Goal: Task Accomplishment & Management: Manage account settings

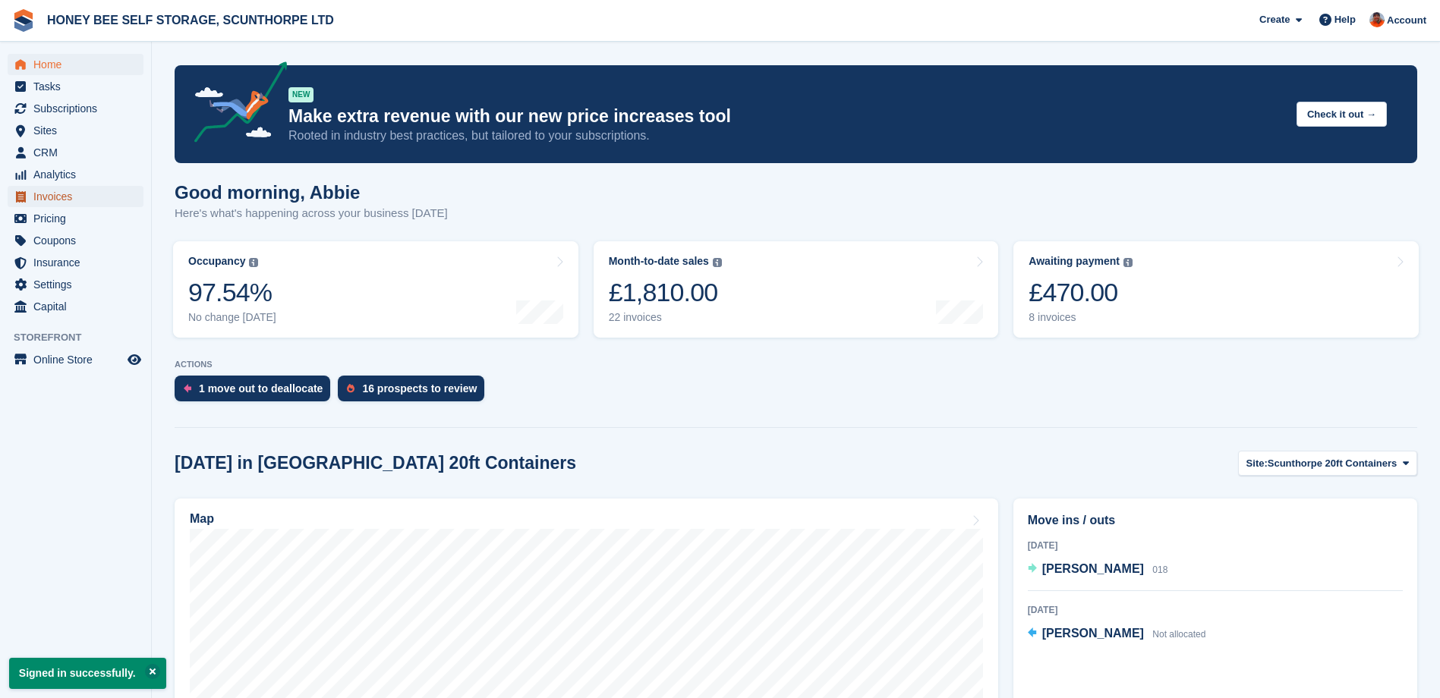
click at [67, 199] on span "Invoices" at bounding box center [78, 196] width 91 height 21
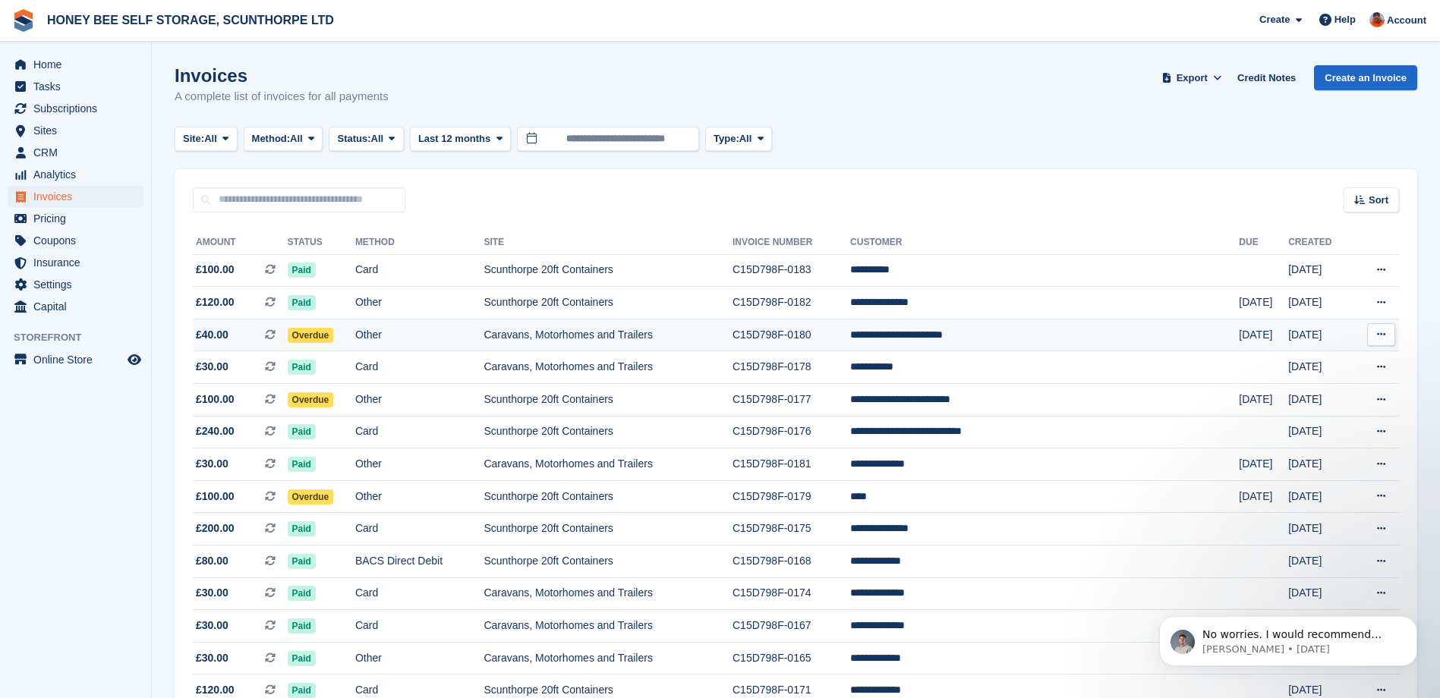
click at [334, 337] on span "Overdue" at bounding box center [311, 335] width 46 height 15
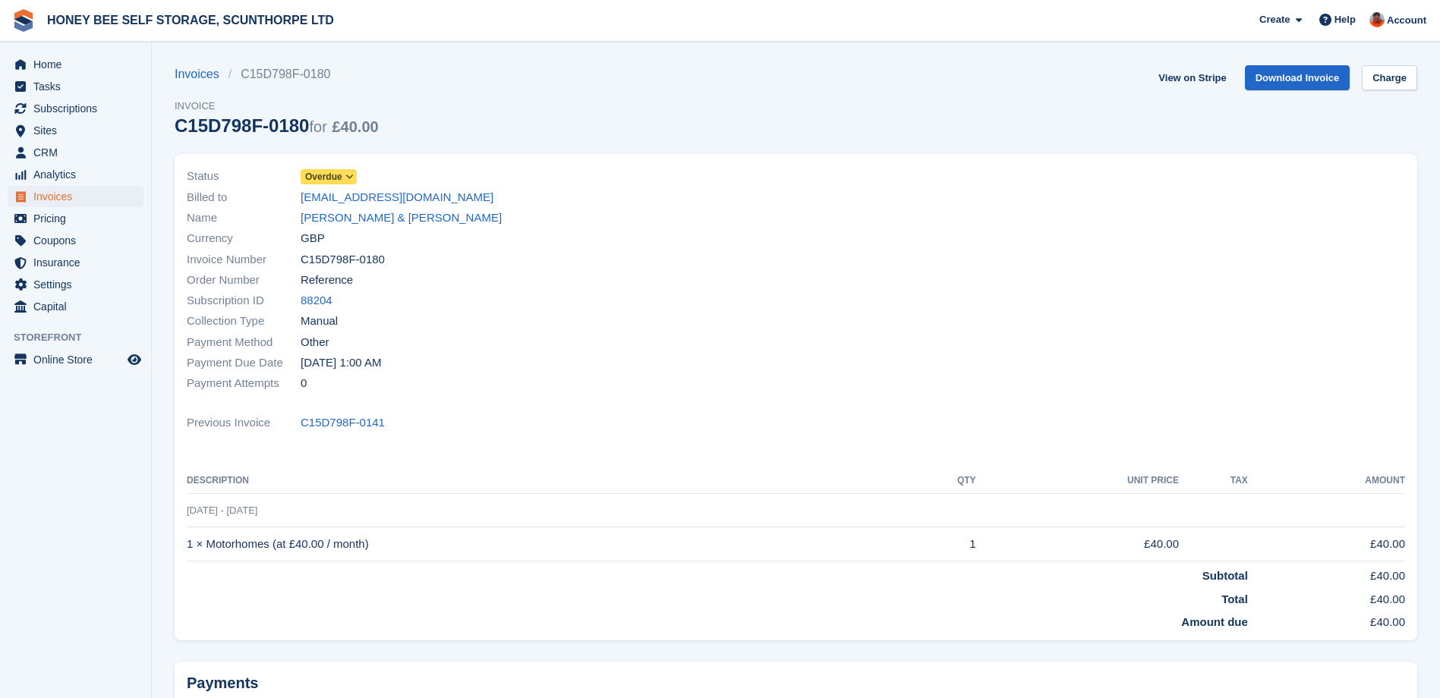
click at [351, 179] on icon at bounding box center [349, 176] width 8 height 9
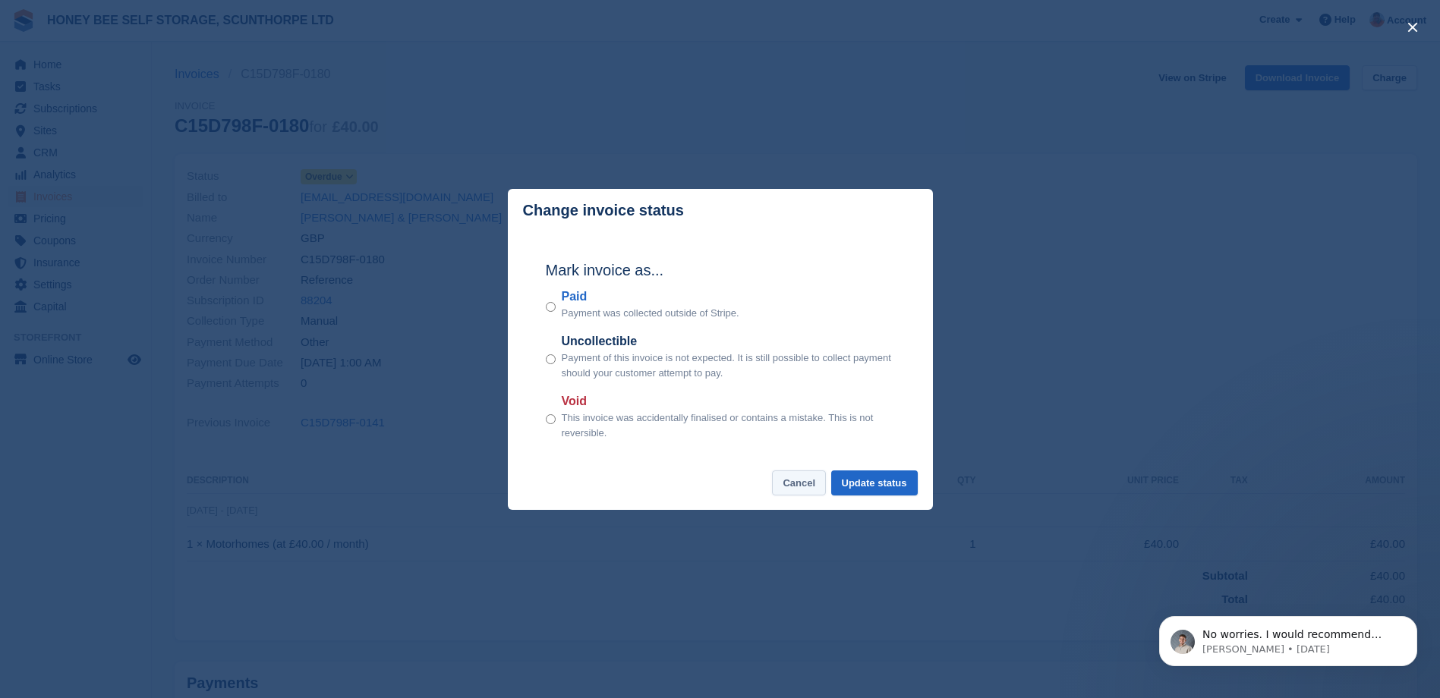
click at [801, 483] on button "Cancel" at bounding box center [799, 483] width 54 height 25
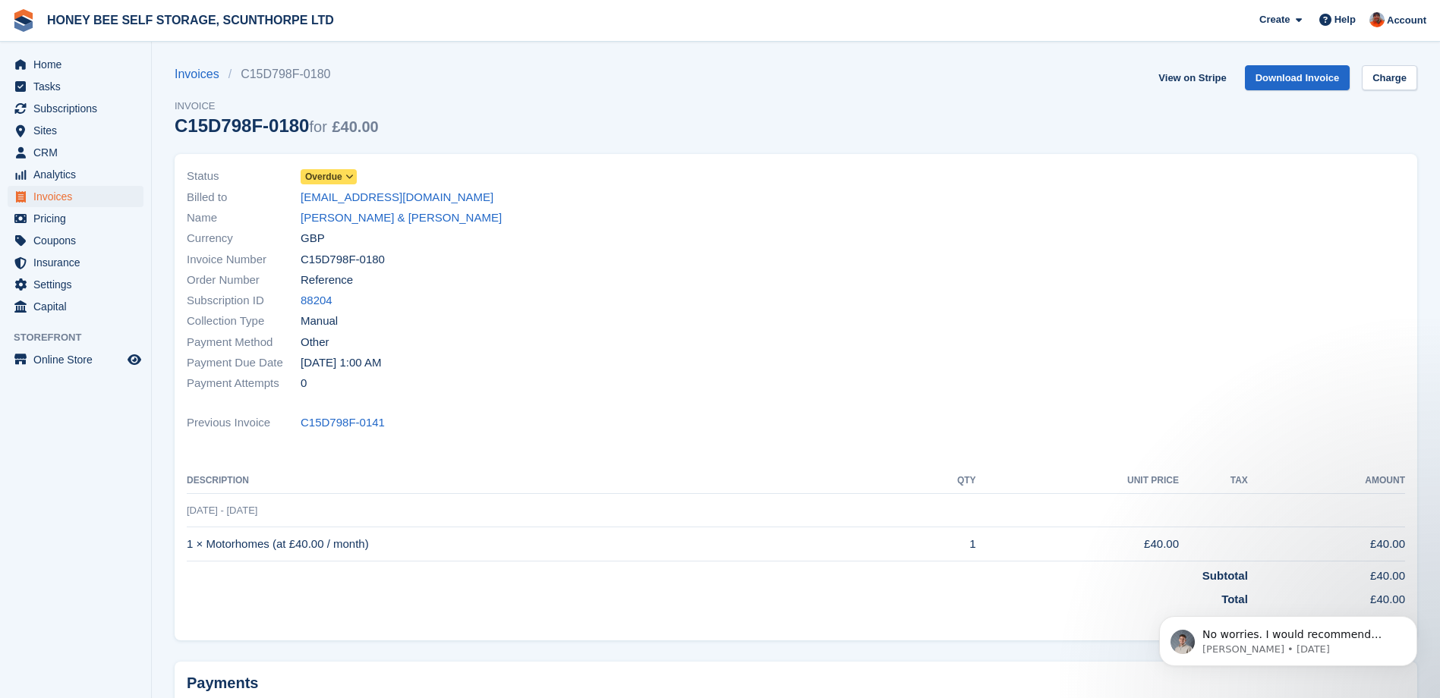
click at [321, 175] on span "Overdue" at bounding box center [323, 177] width 37 height 14
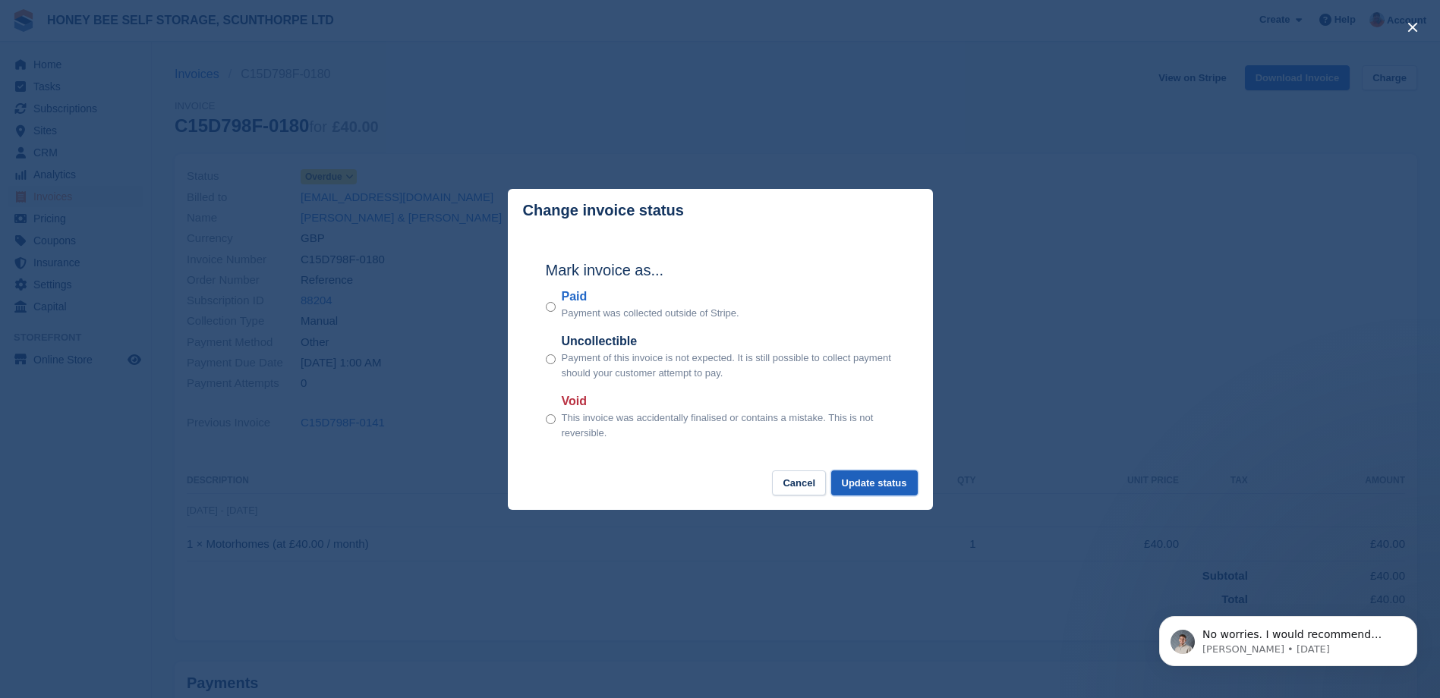
click at [871, 483] on button "Update status" at bounding box center [874, 483] width 87 height 25
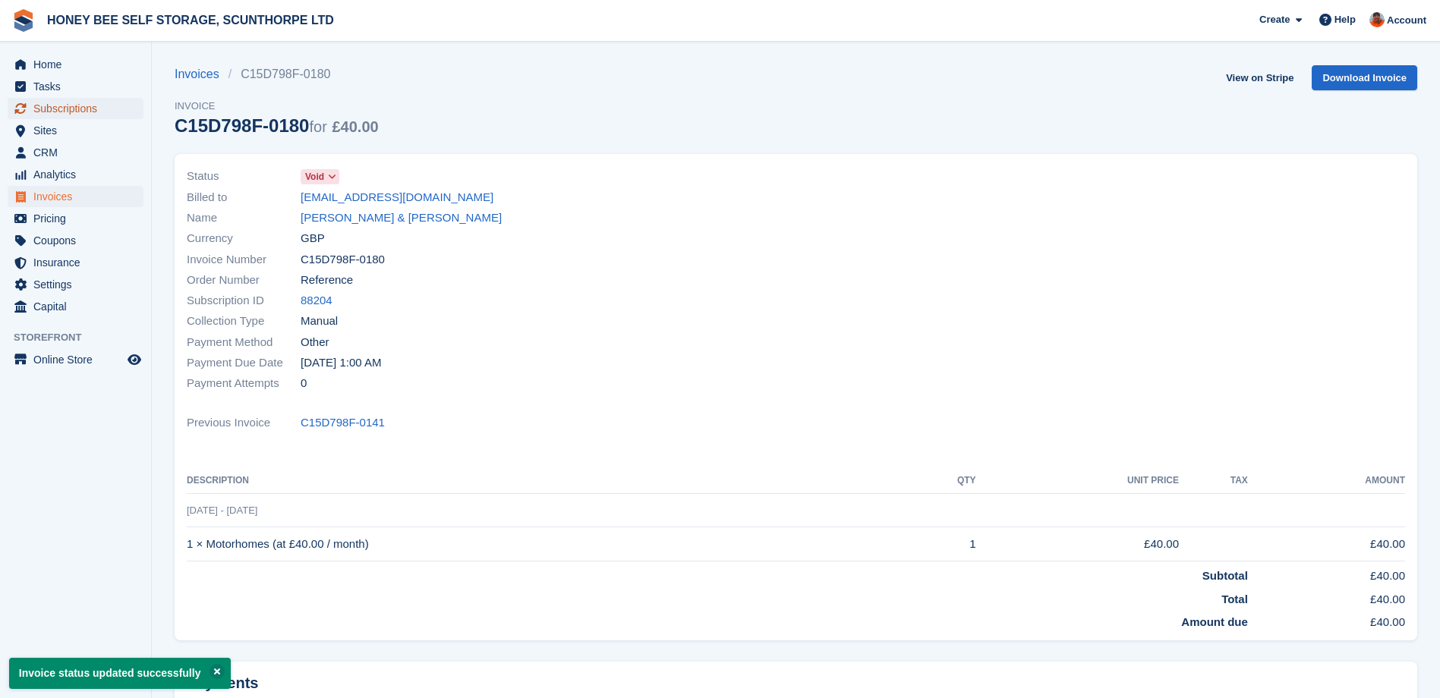
click at [68, 110] on span "Subscriptions" at bounding box center [78, 108] width 91 height 21
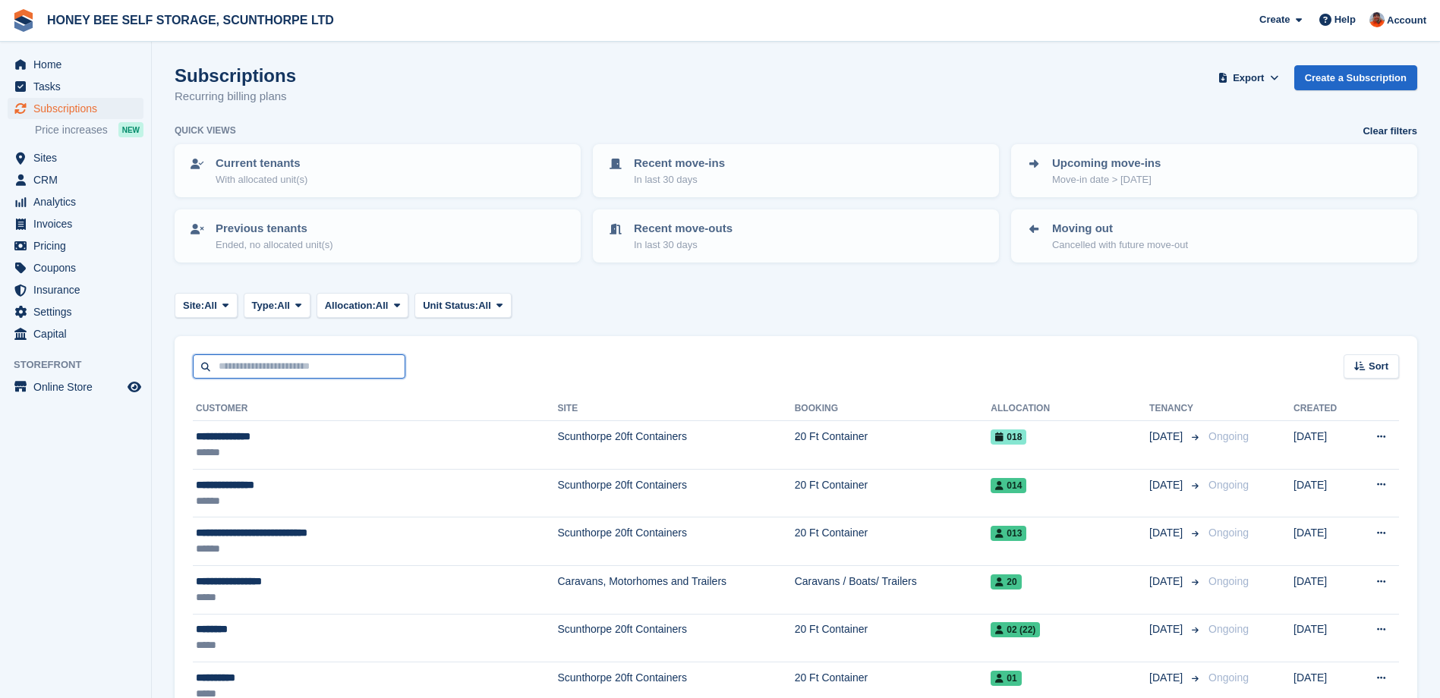
click at [274, 367] on input "text" at bounding box center [299, 366] width 212 height 25
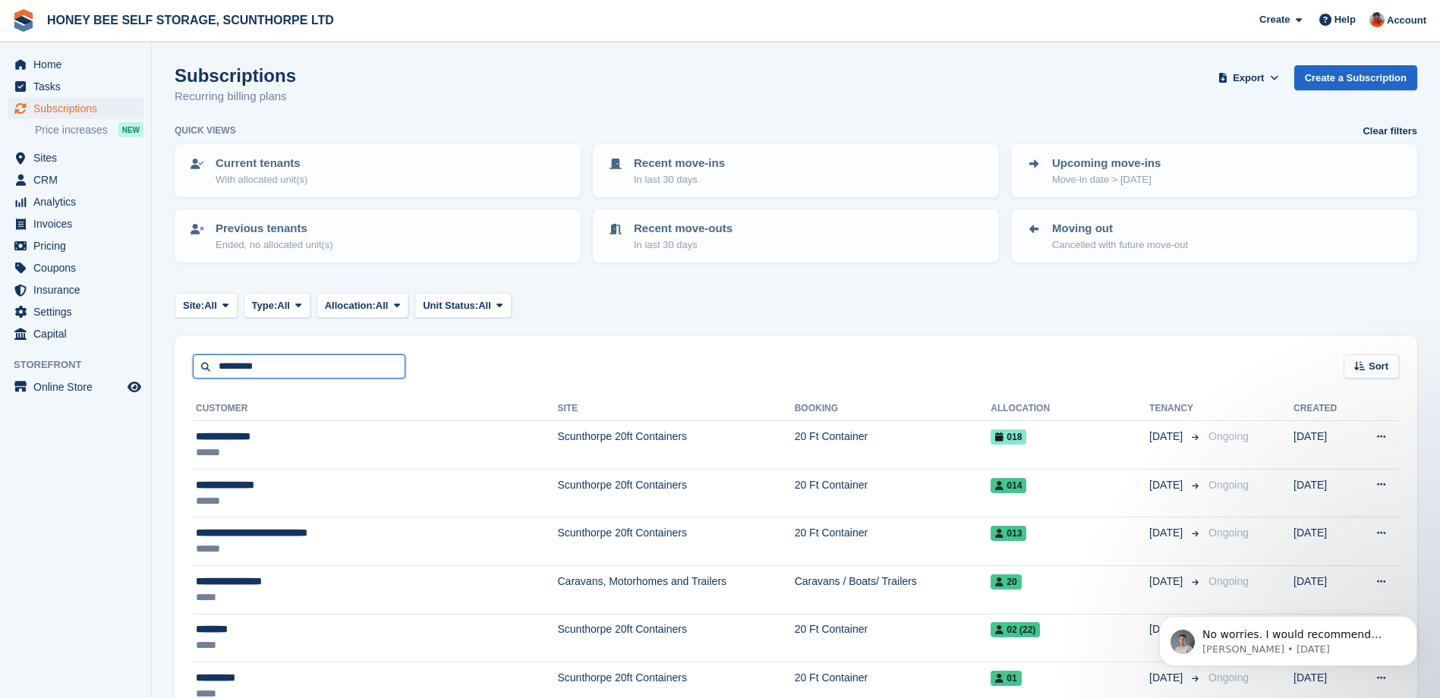
type input "*********"
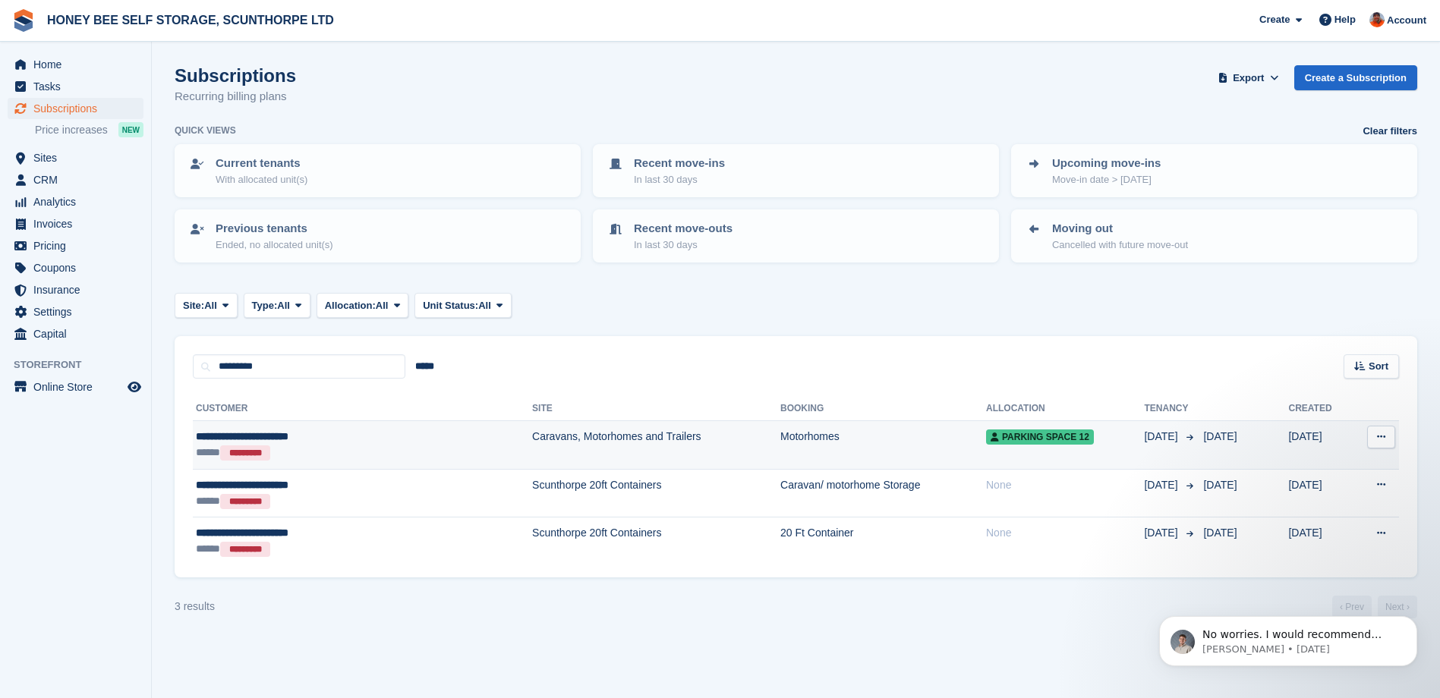
click at [999, 439] on span "Parking space 12" at bounding box center [1040, 437] width 108 height 15
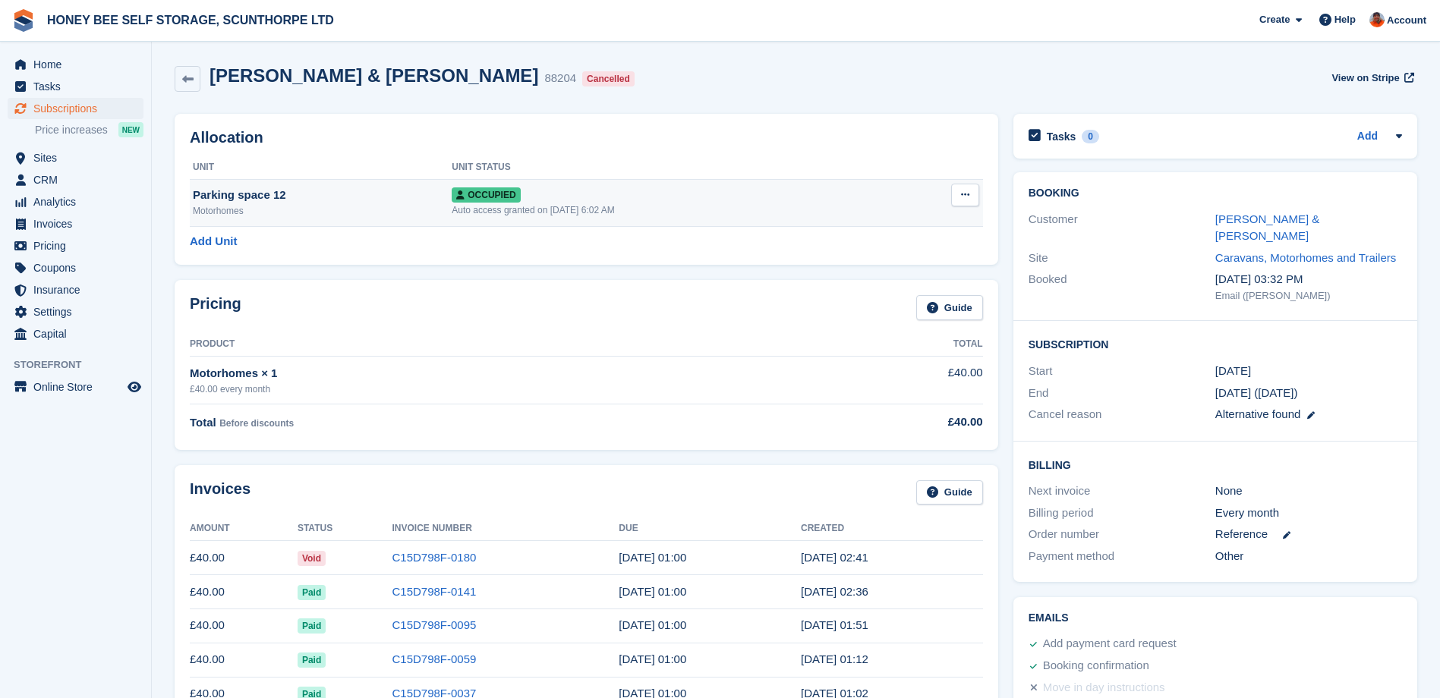
click at [961, 194] on icon at bounding box center [965, 195] width 8 height 10
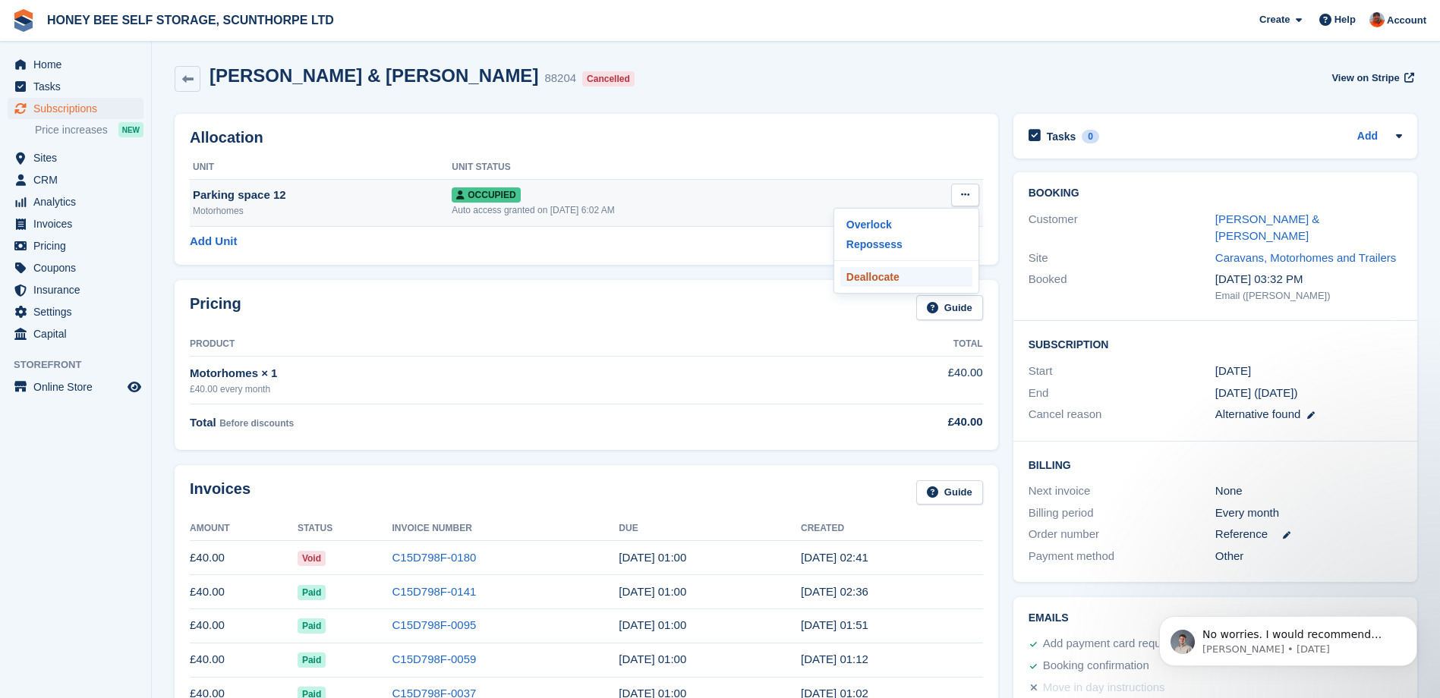
click at [871, 279] on p "Deallocate" at bounding box center [906, 277] width 132 height 20
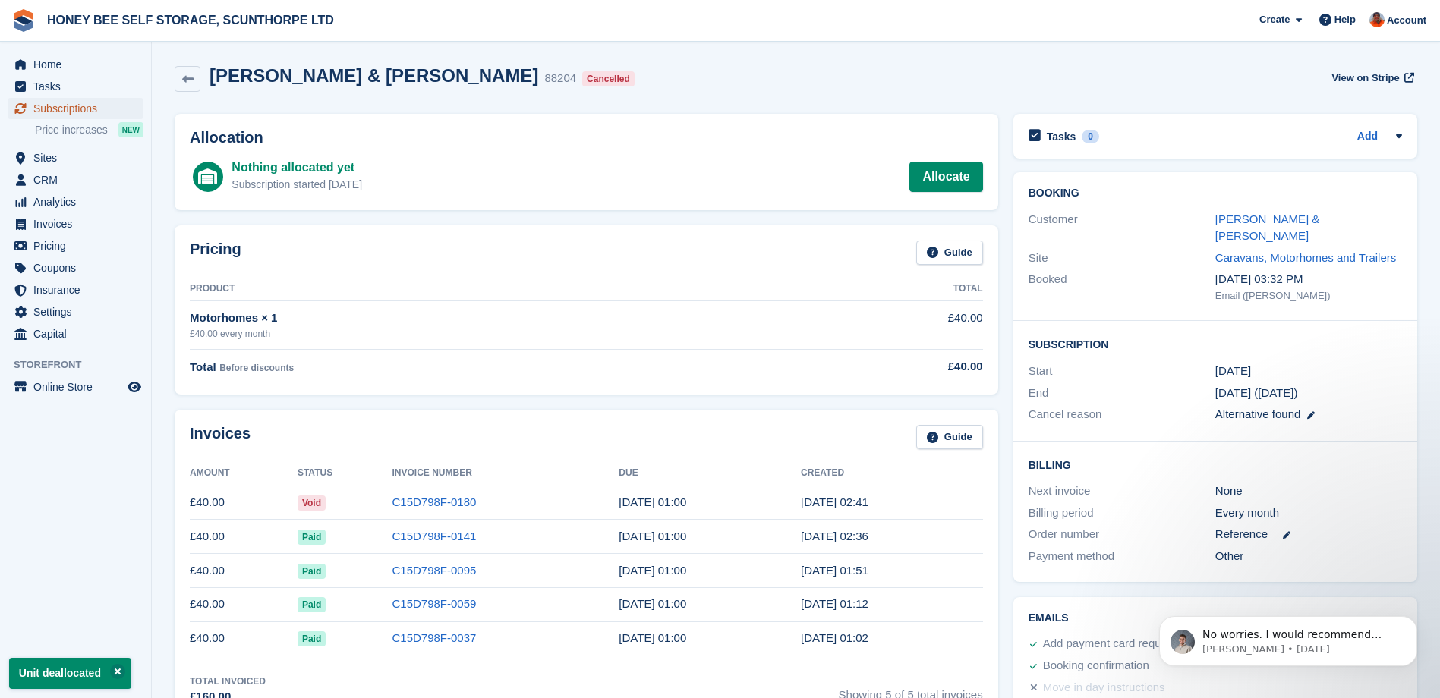
click at [53, 105] on span "Subscriptions" at bounding box center [78, 108] width 91 height 21
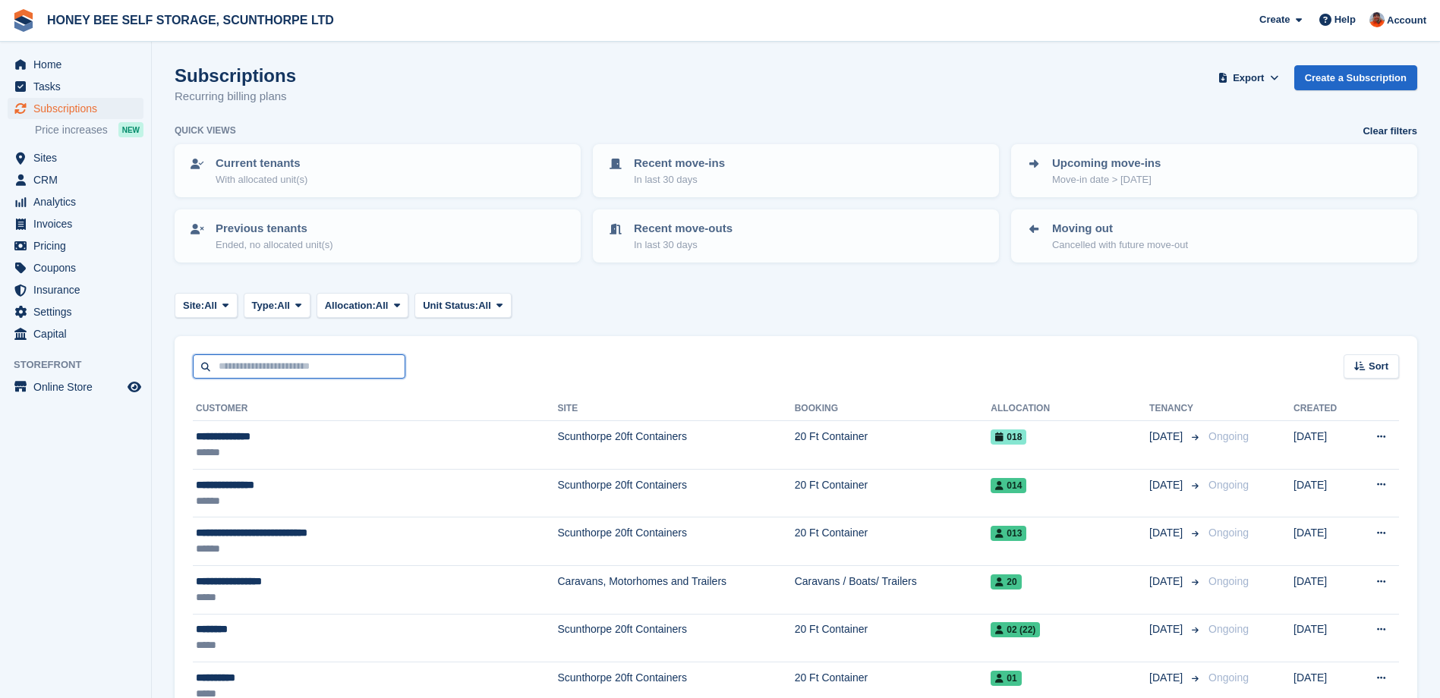
click at [364, 368] on input "text" at bounding box center [299, 366] width 212 height 25
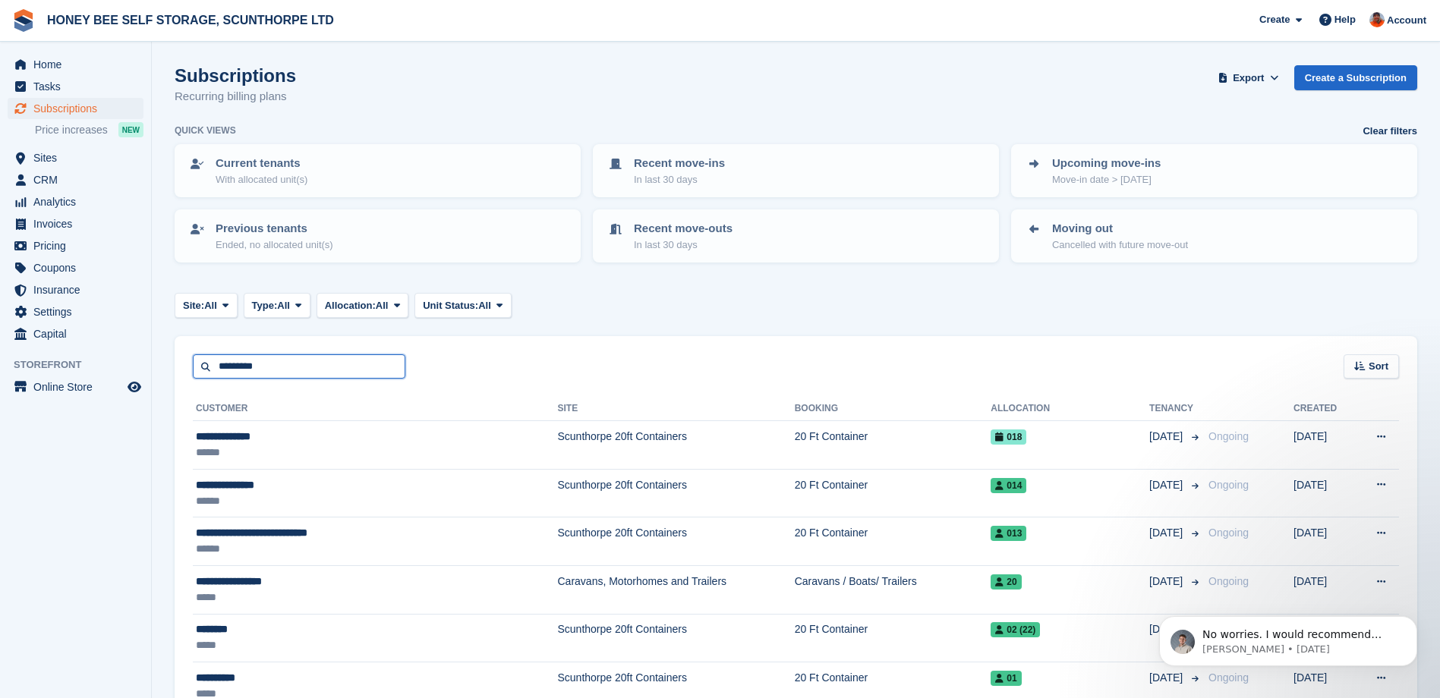
type input "*********"
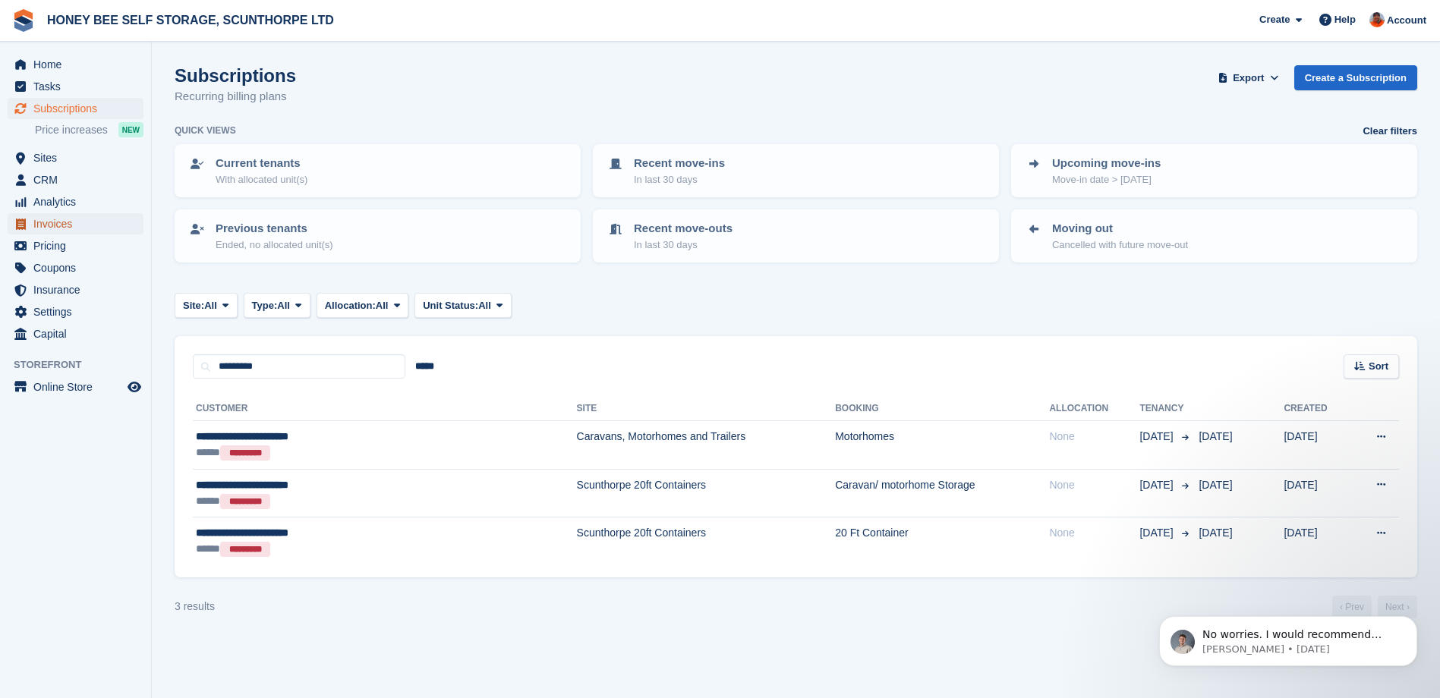
click at [61, 225] on span "Invoices" at bounding box center [78, 223] width 91 height 21
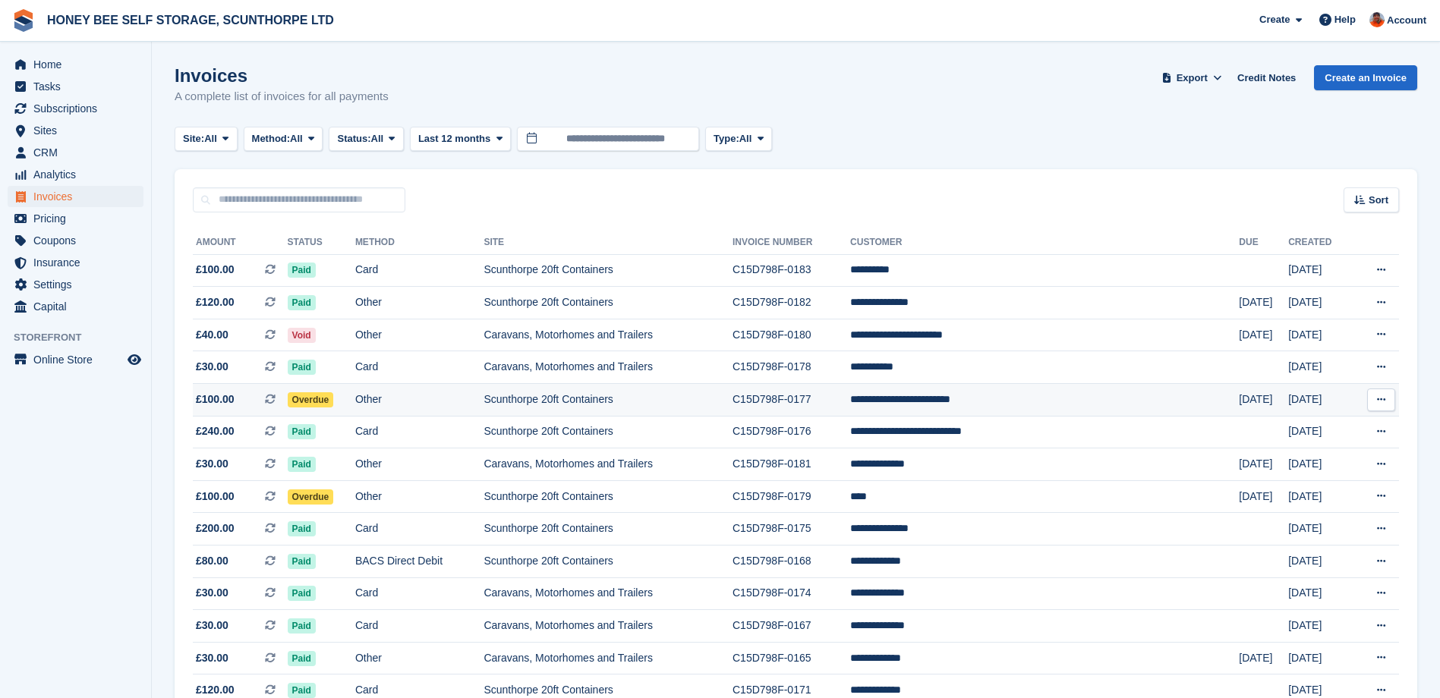
click at [334, 399] on span "Overdue" at bounding box center [311, 399] width 46 height 15
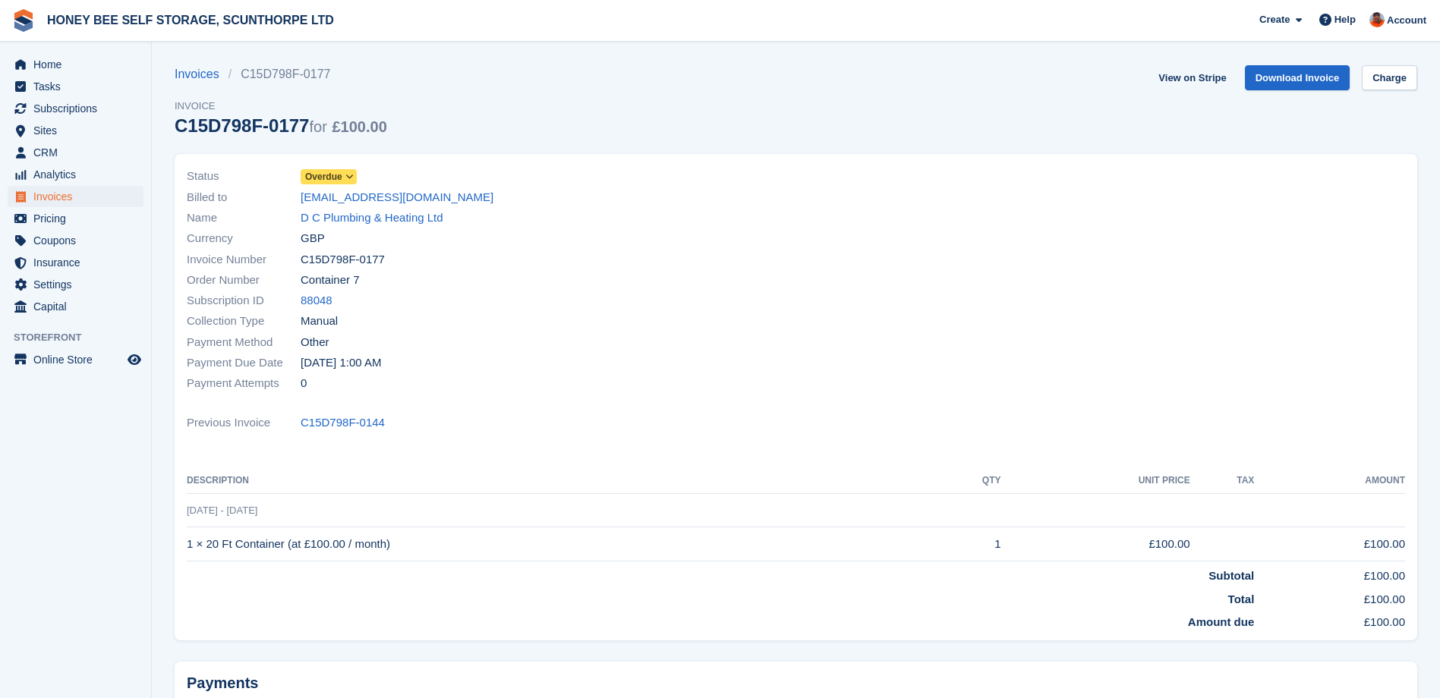
click at [353, 176] on icon at bounding box center [349, 176] width 8 height 9
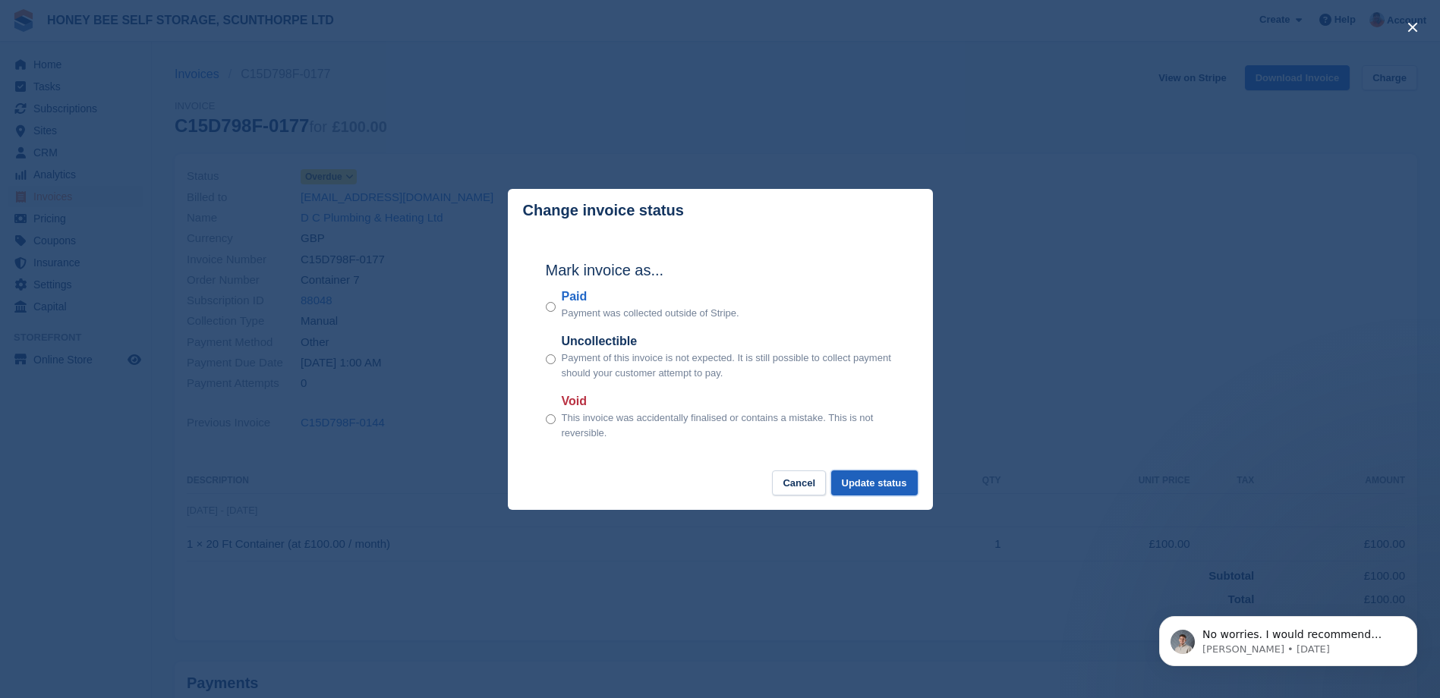
click at [892, 484] on button "Update status" at bounding box center [874, 483] width 87 height 25
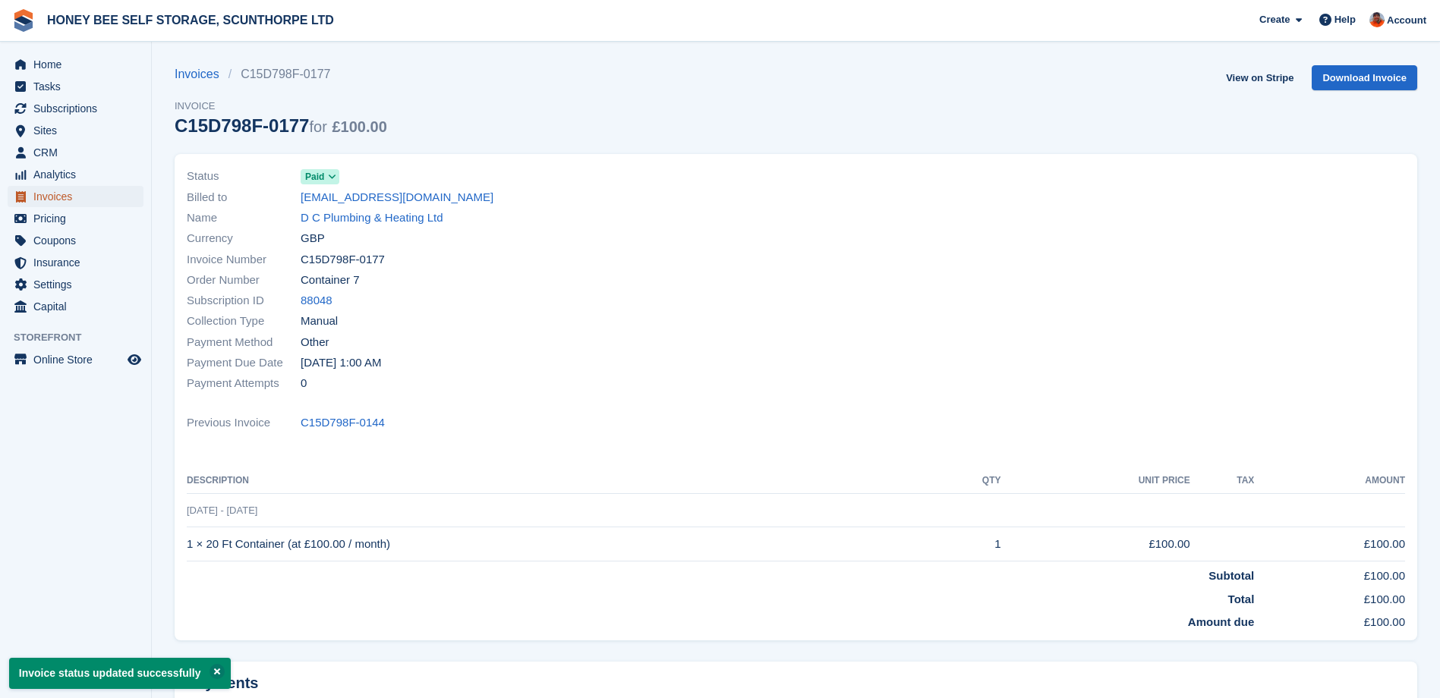
click at [72, 196] on span "Invoices" at bounding box center [78, 196] width 91 height 21
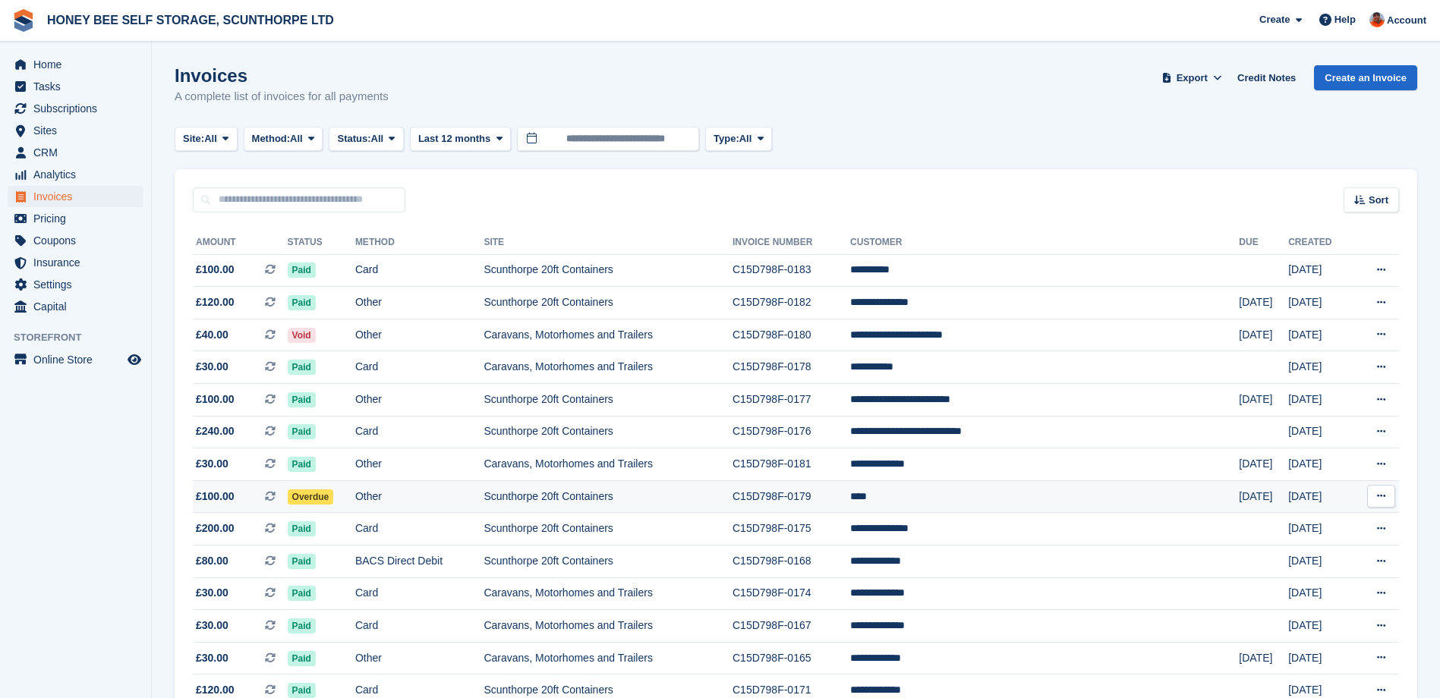
click at [328, 495] on span "Overdue" at bounding box center [311, 497] width 46 height 15
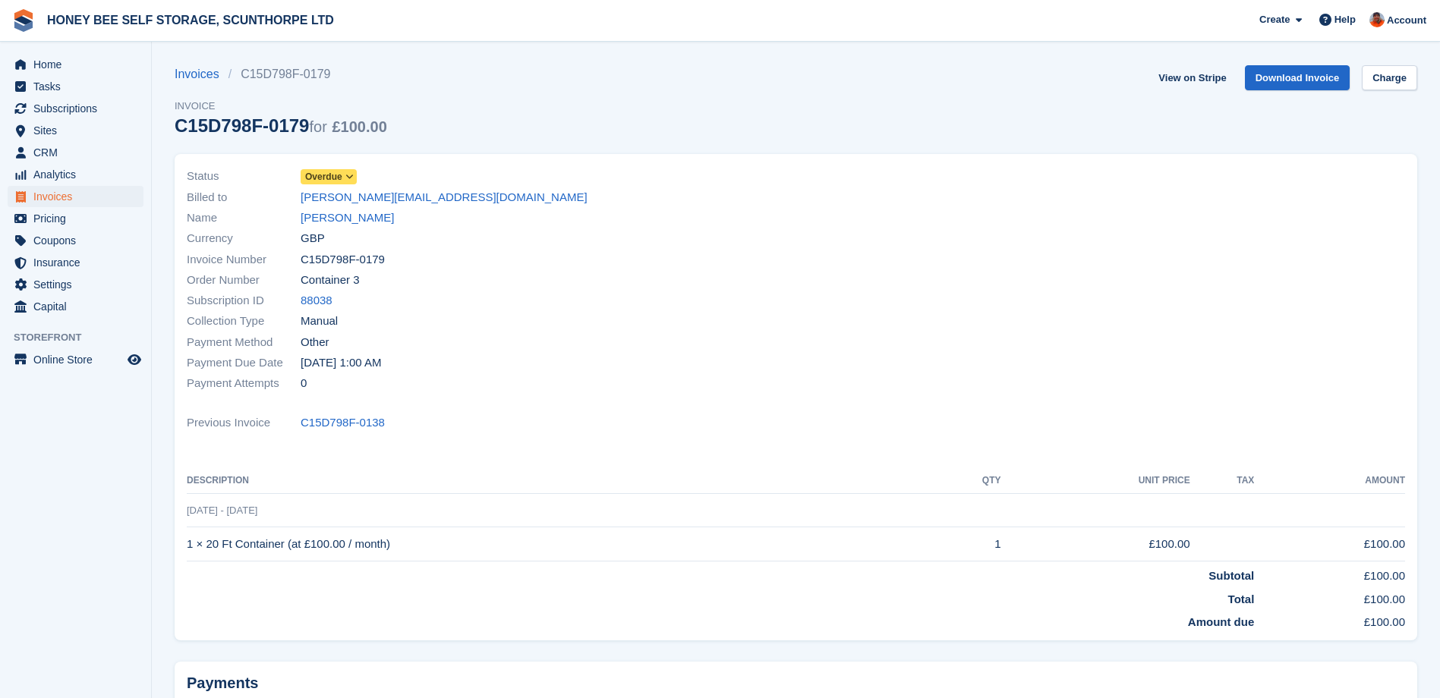
click at [348, 176] on icon at bounding box center [349, 176] width 8 height 9
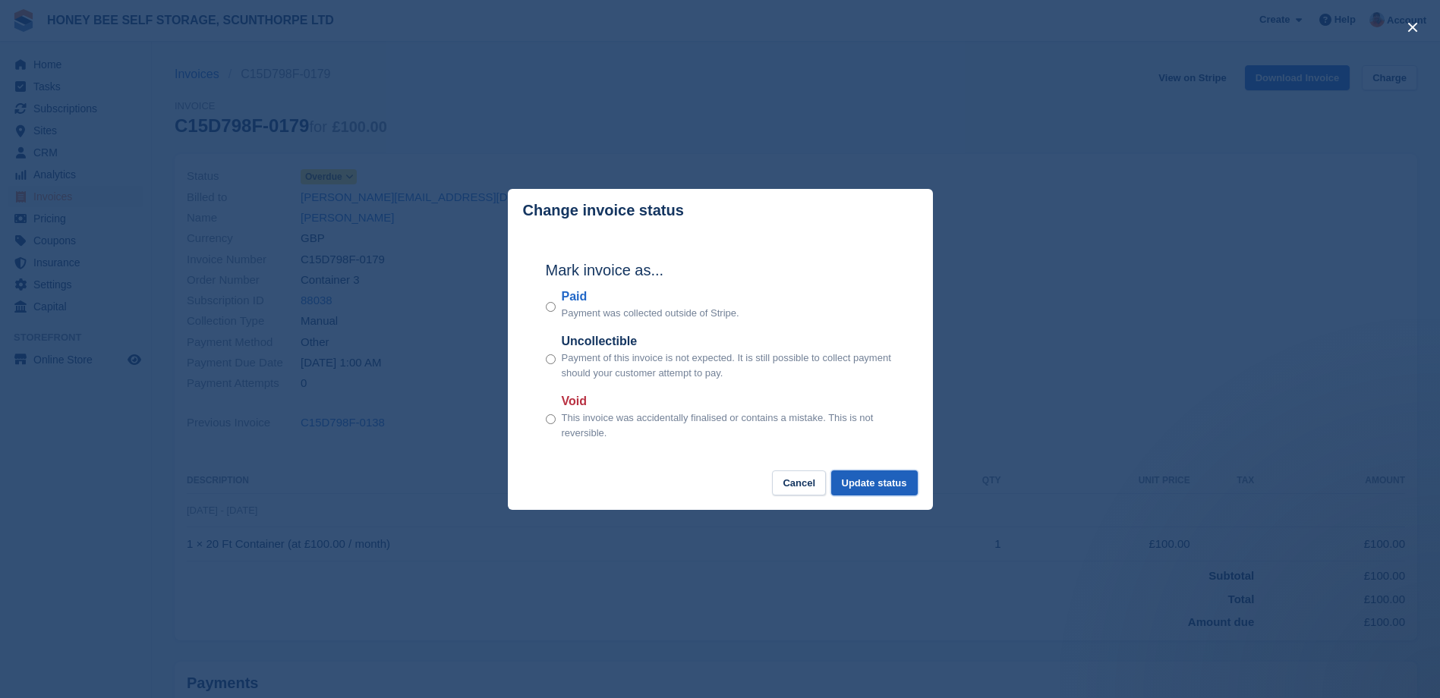
click at [856, 483] on button "Update status" at bounding box center [874, 483] width 87 height 25
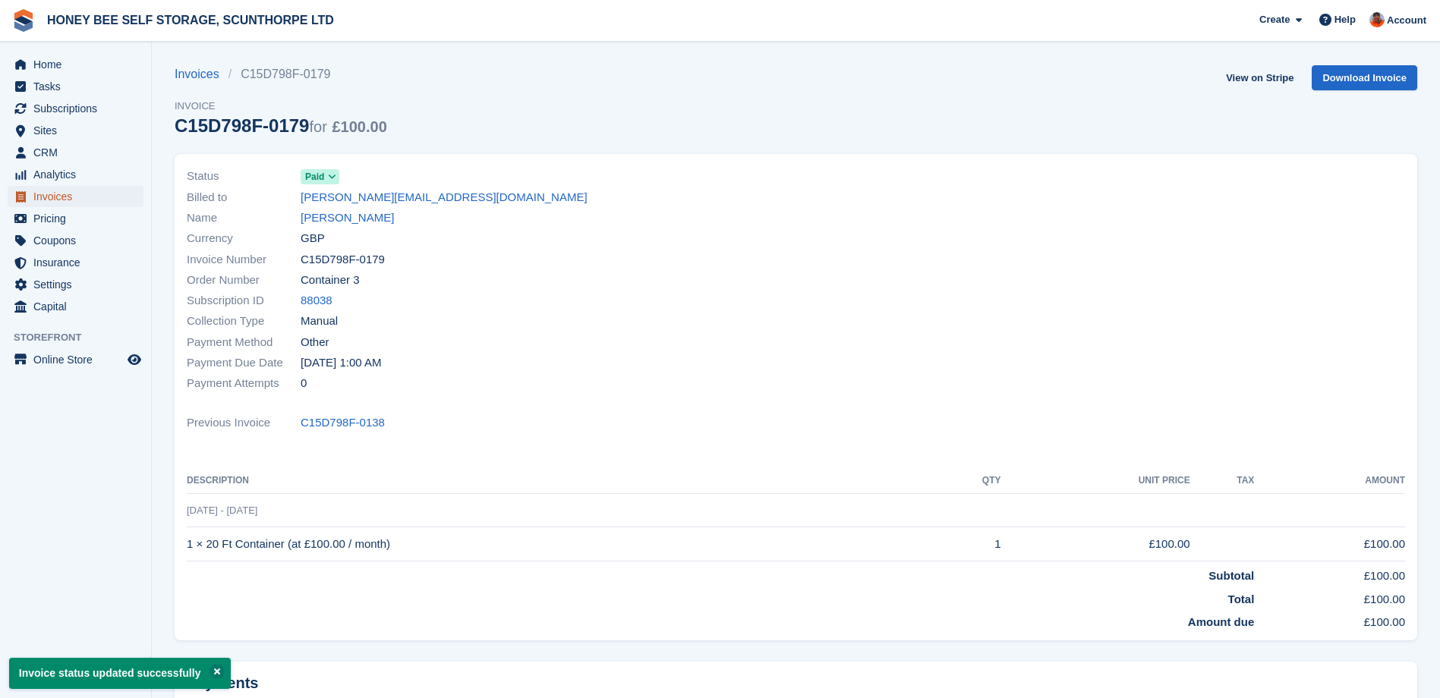
click at [66, 194] on span "Invoices" at bounding box center [78, 196] width 91 height 21
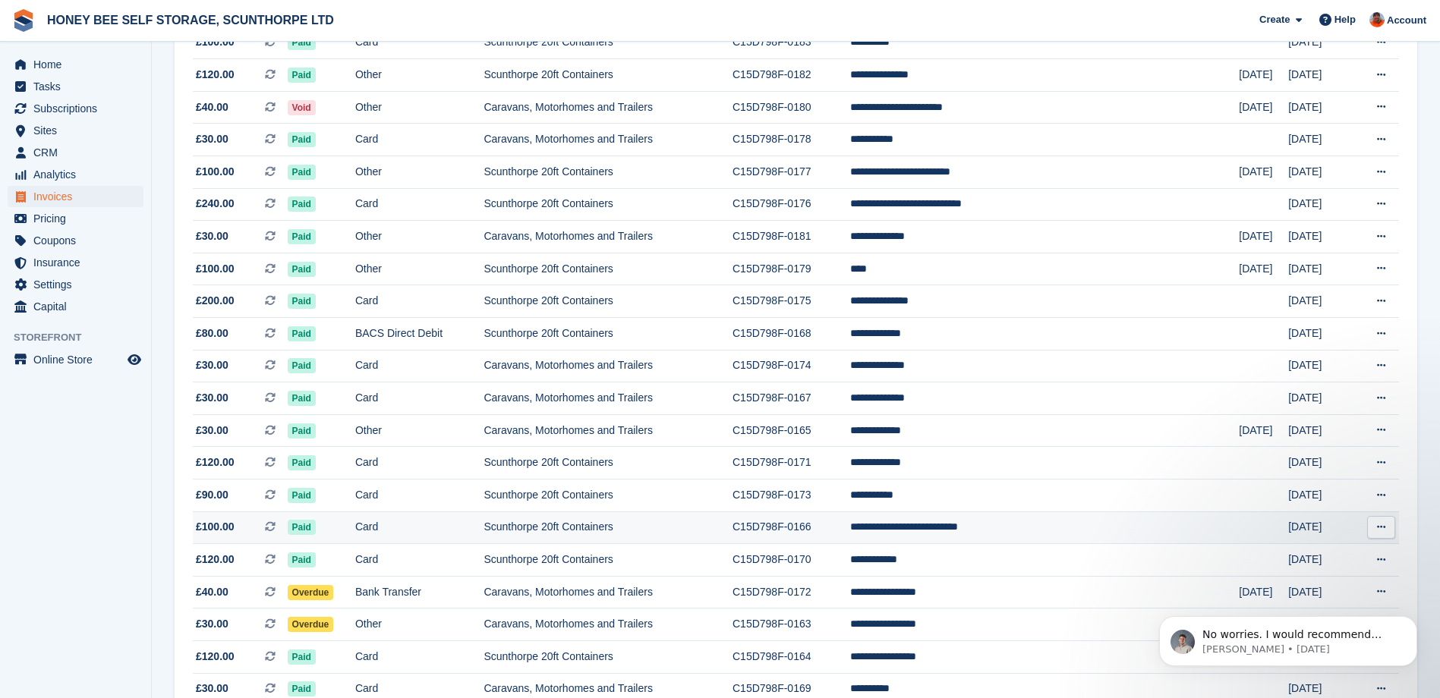
scroll to position [379, 0]
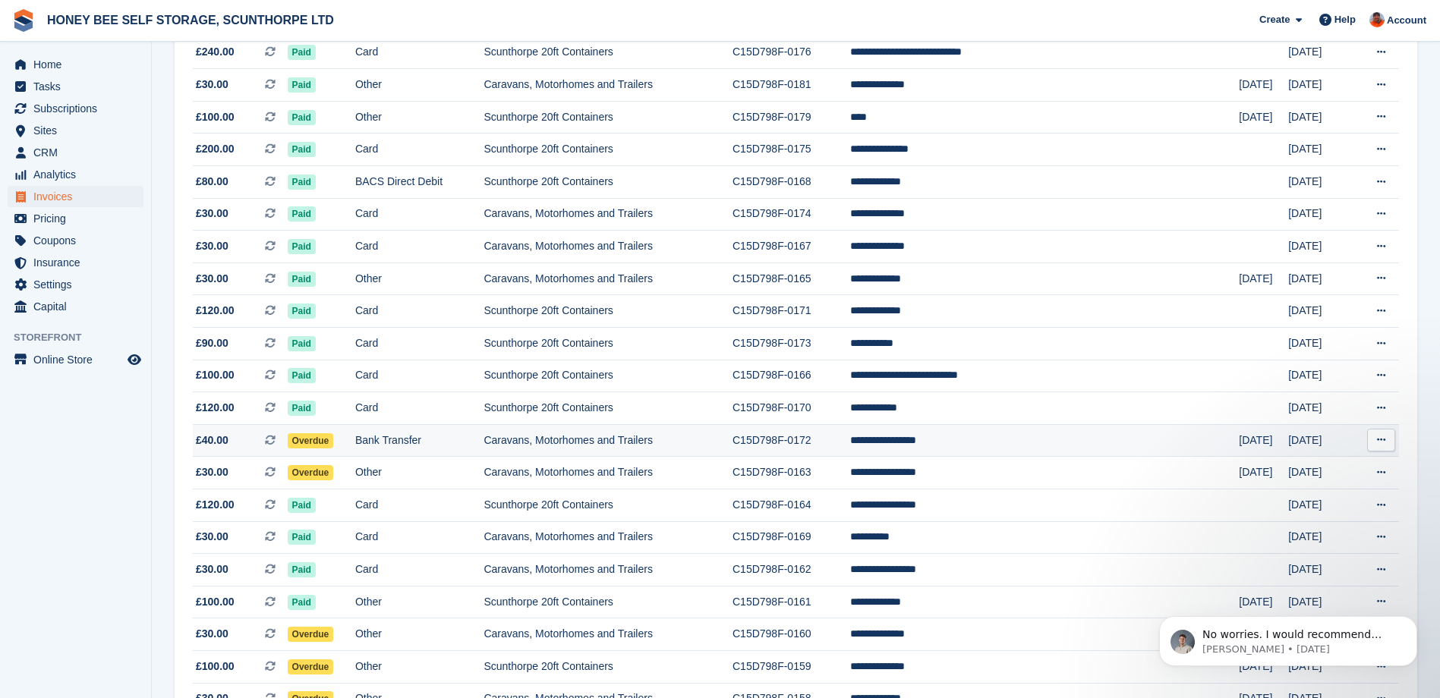
click at [334, 442] on span "Overdue" at bounding box center [311, 440] width 46 height 15
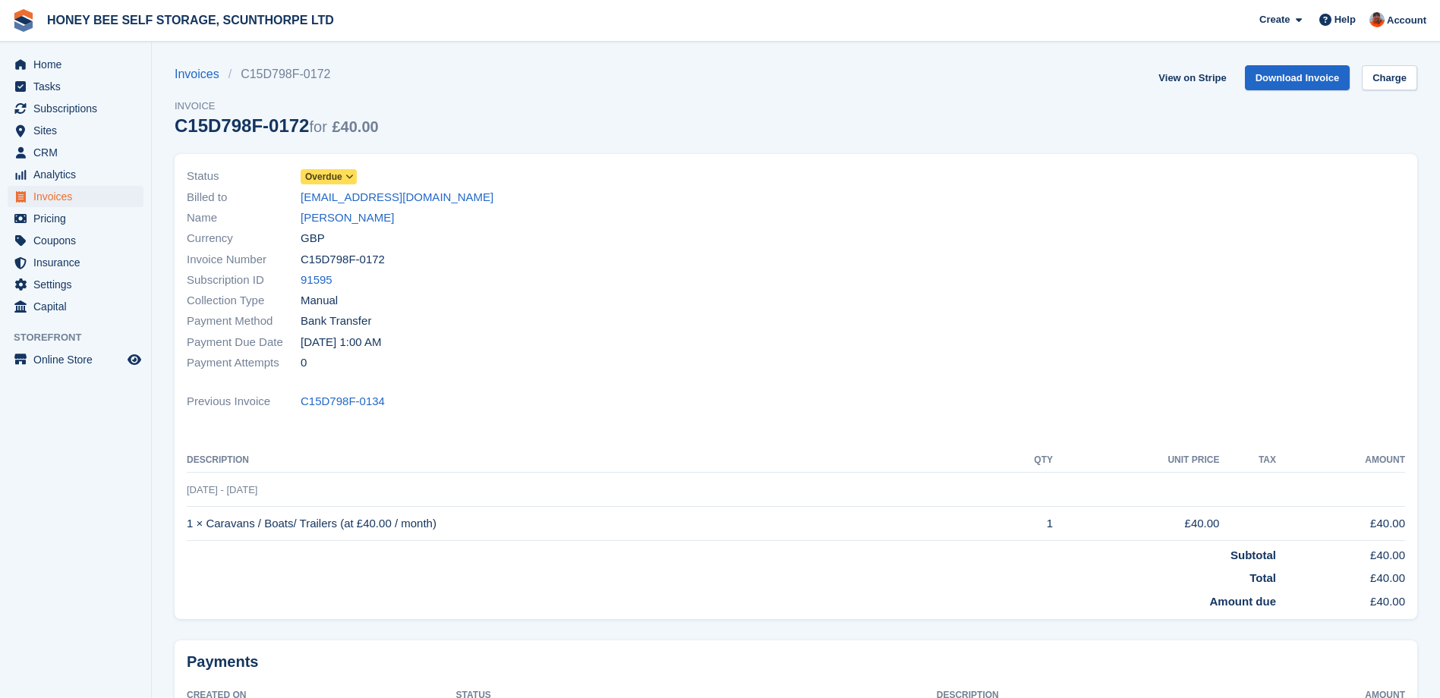
click at [342, 179] on span "Overdue" at bounding box center [329, 176] width 56 height 15
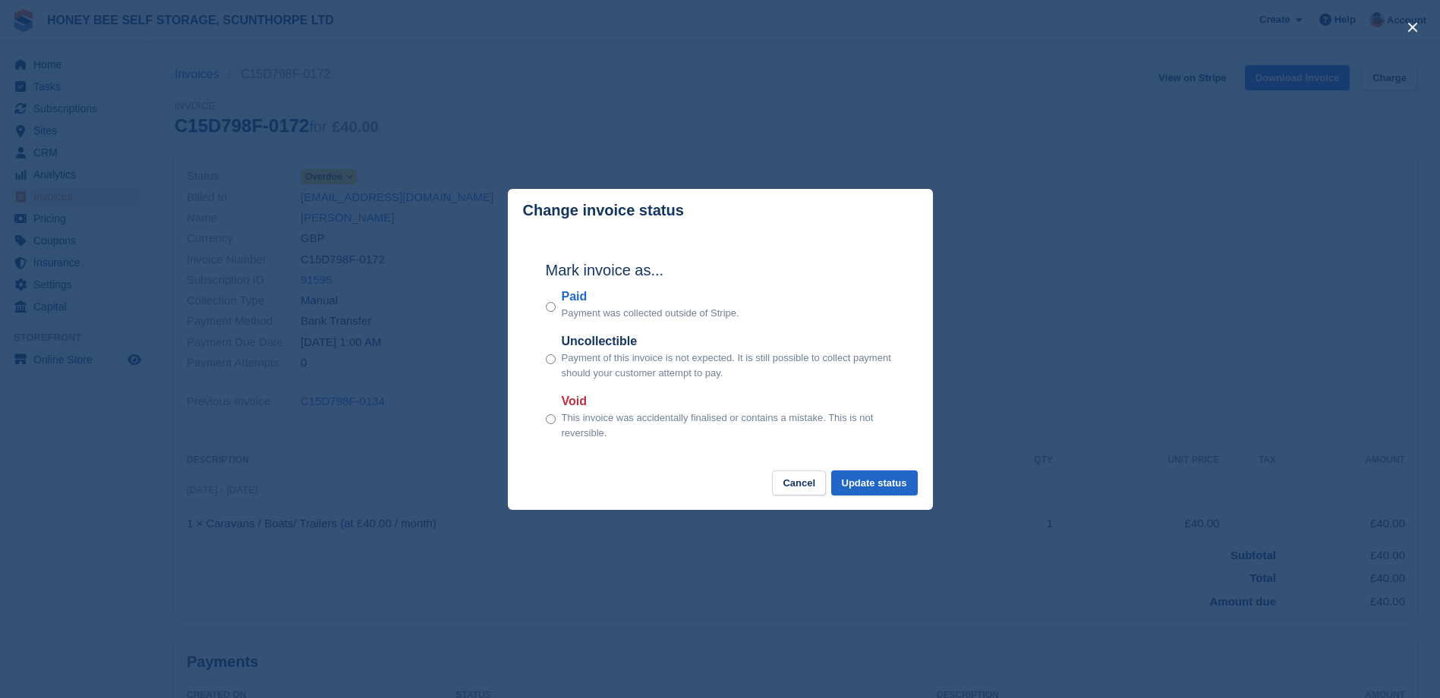
click at [556, 311] on div "Paid Payment was collected outside of Stripe." at bounding box center [720, 304] width 349 height 33
click at [890, 483] on button "Update status" at bounding box center [874, 483] width 87 height 25
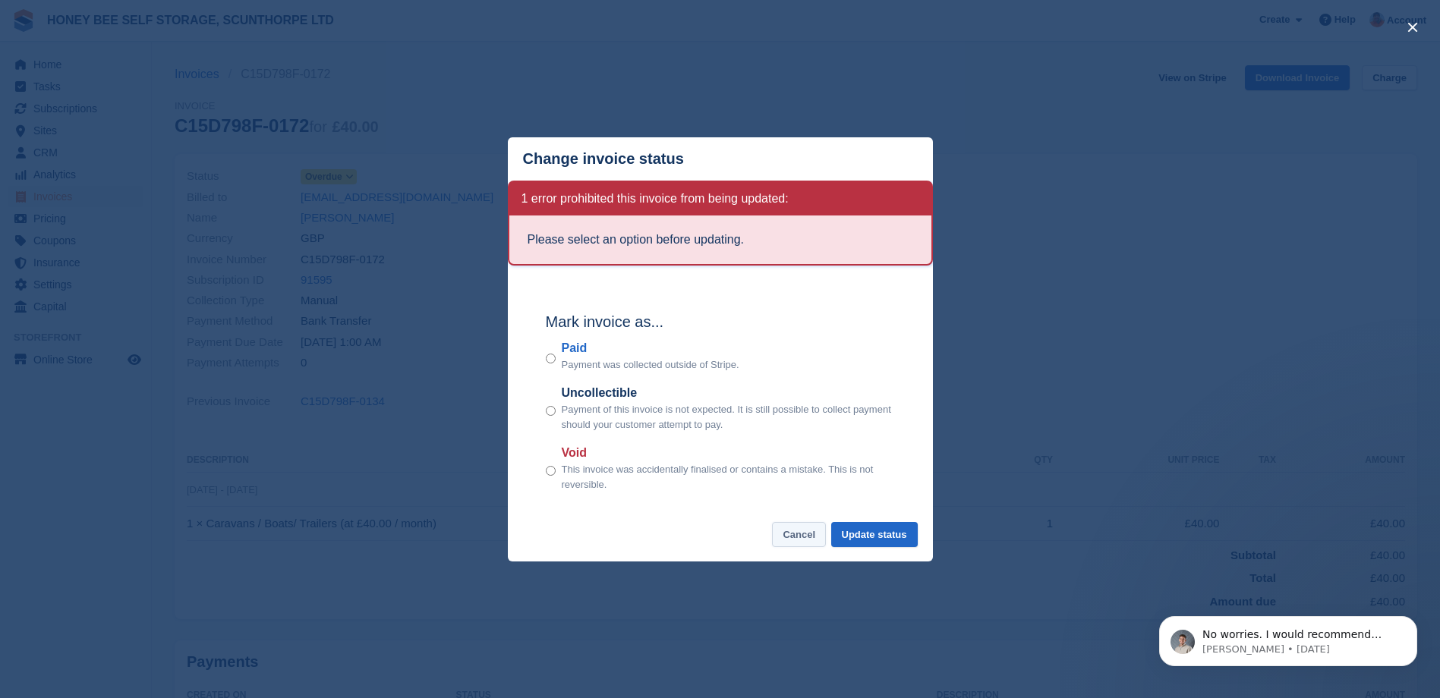
click at [799, 534] on button "Cancel" at bounding box center [799, 534] width 54 height 25
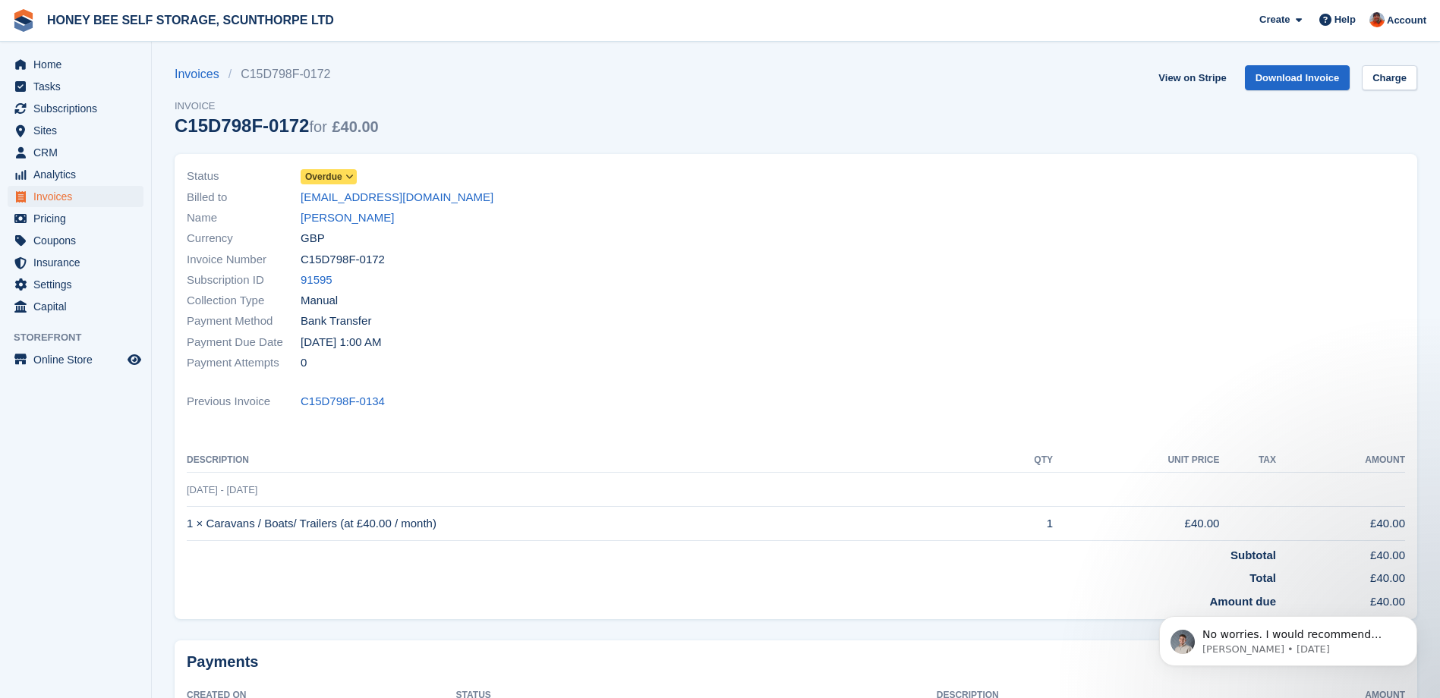
click at [329, 168] on link "Overdue" at bounding box center [329, 176] width 56 height 17
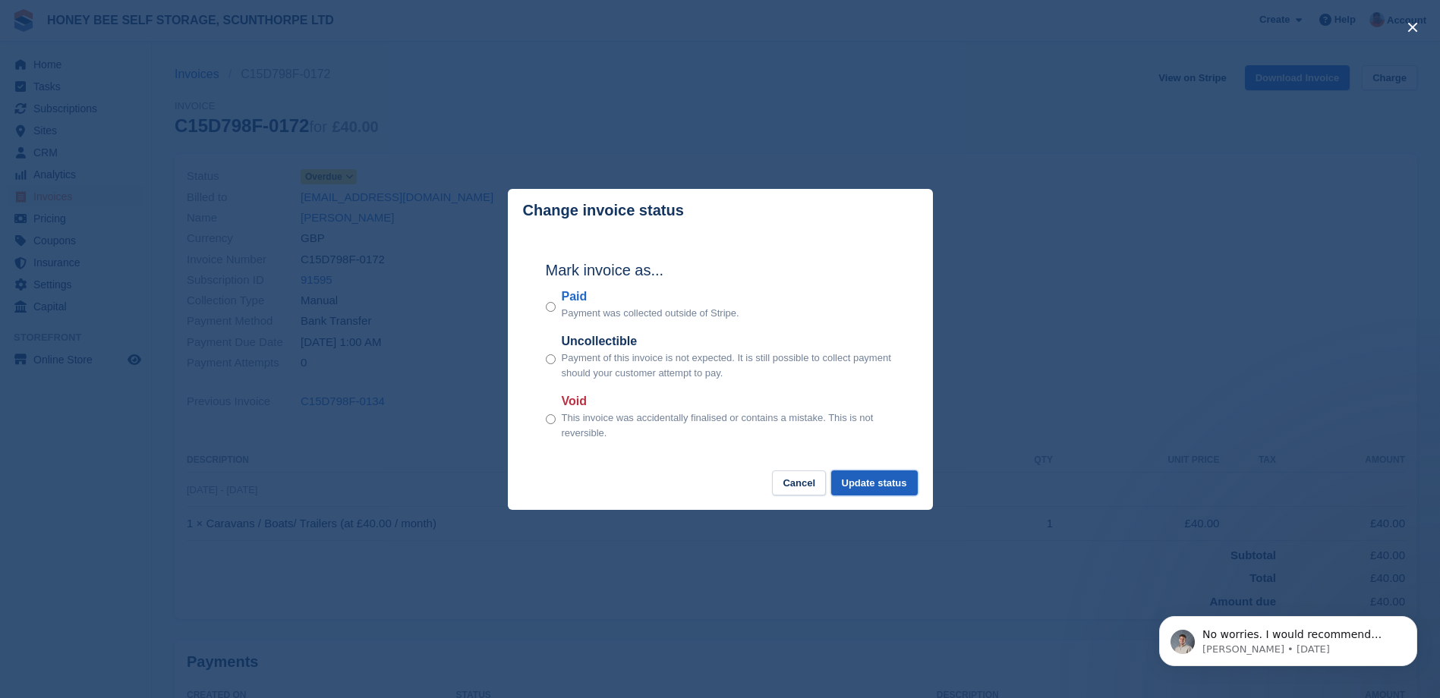
click at [905, 493] on button "Update status" at bounding box center [874, 483] width 87 height 25
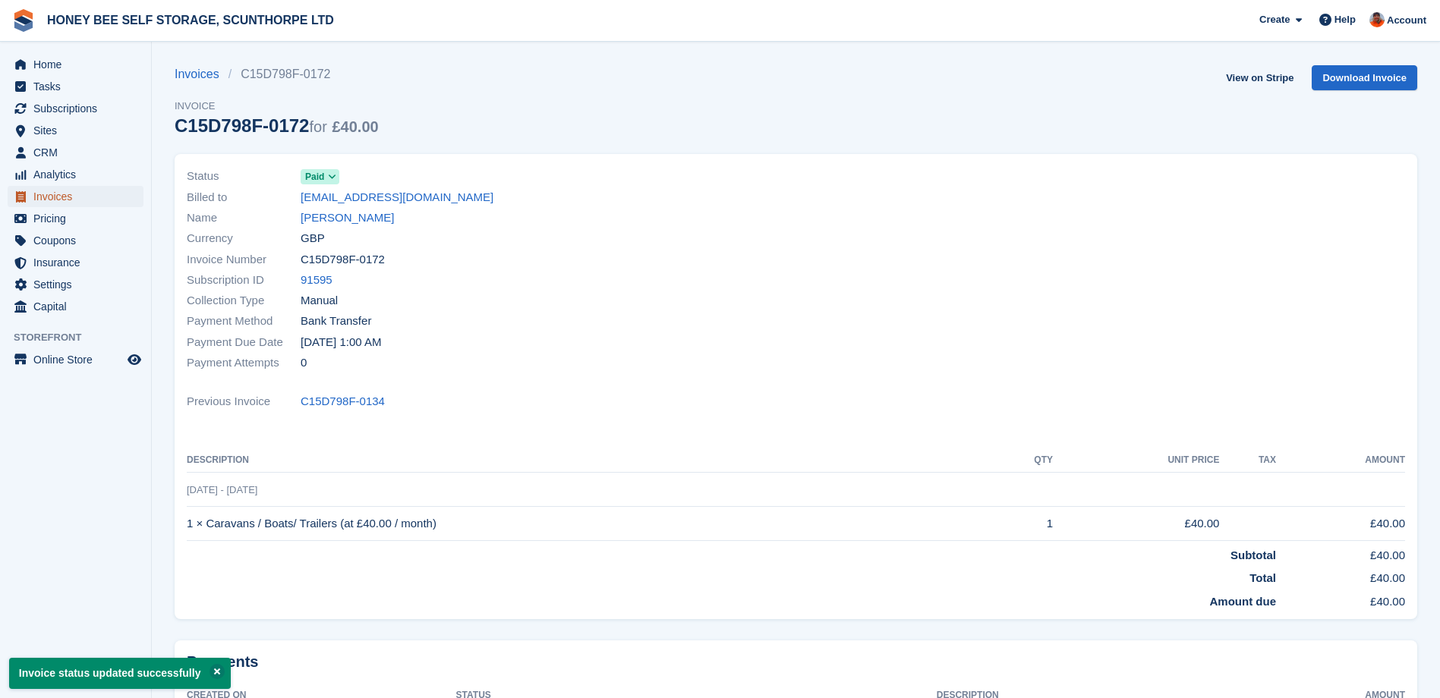
click at [57, 195] on span "Invoices" at bounding box center [78, 196] width 91 height 21
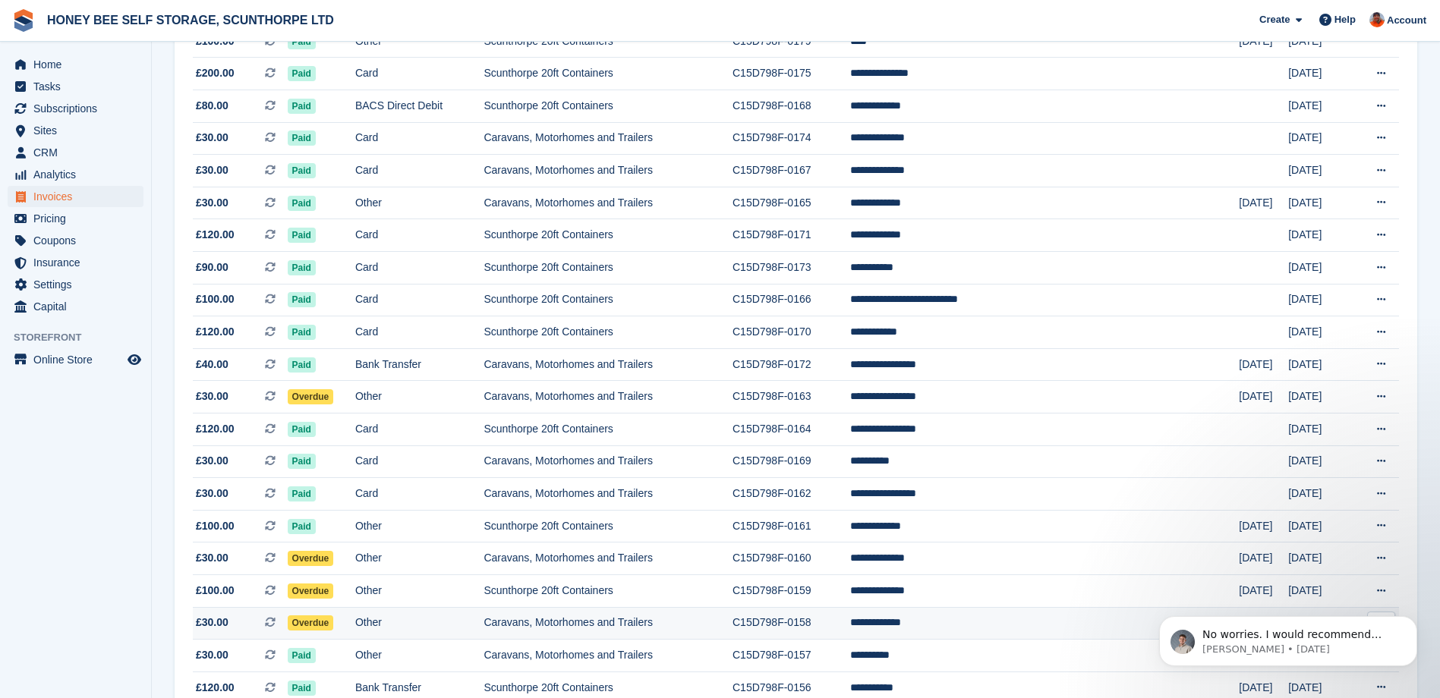
click at [330, 620] on span "Overdue" at bounding box center [311, 622] width 46 height 15
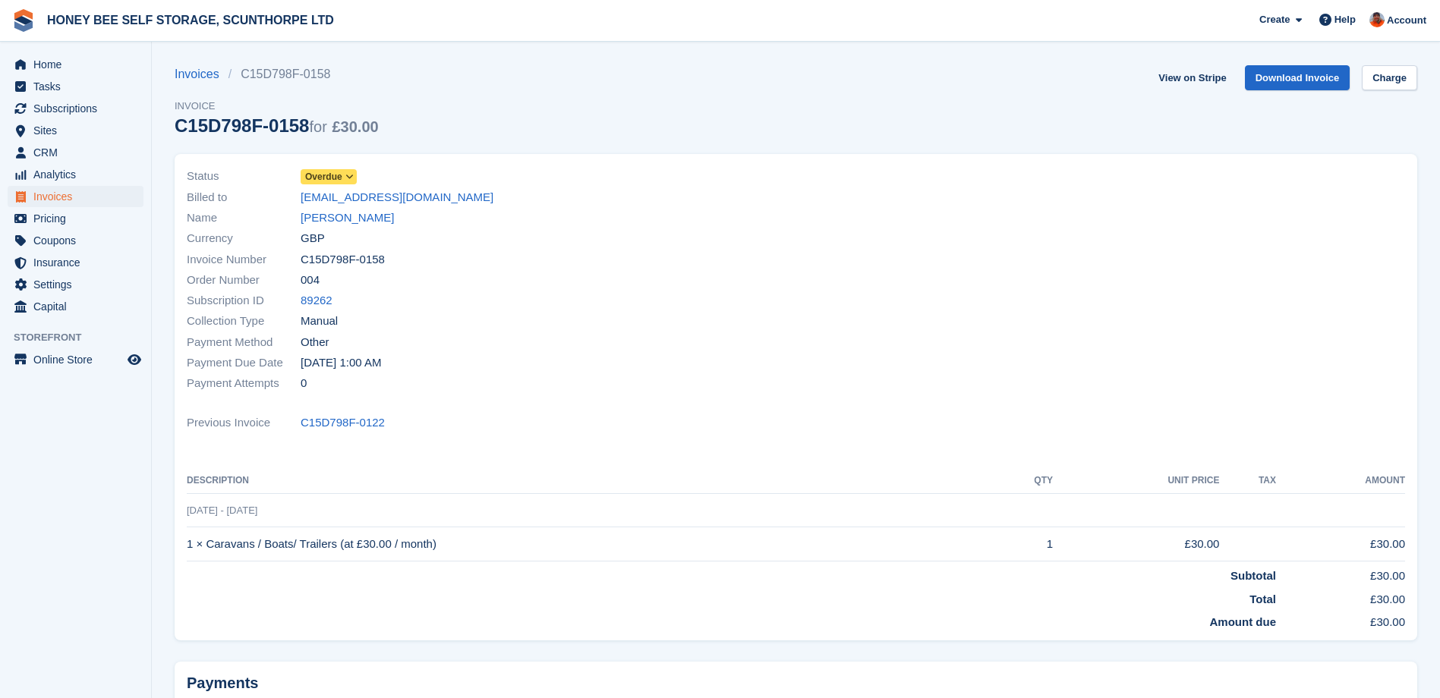
click at [346, 176] on icon at bounding box center [349, 176] width 8 height 9
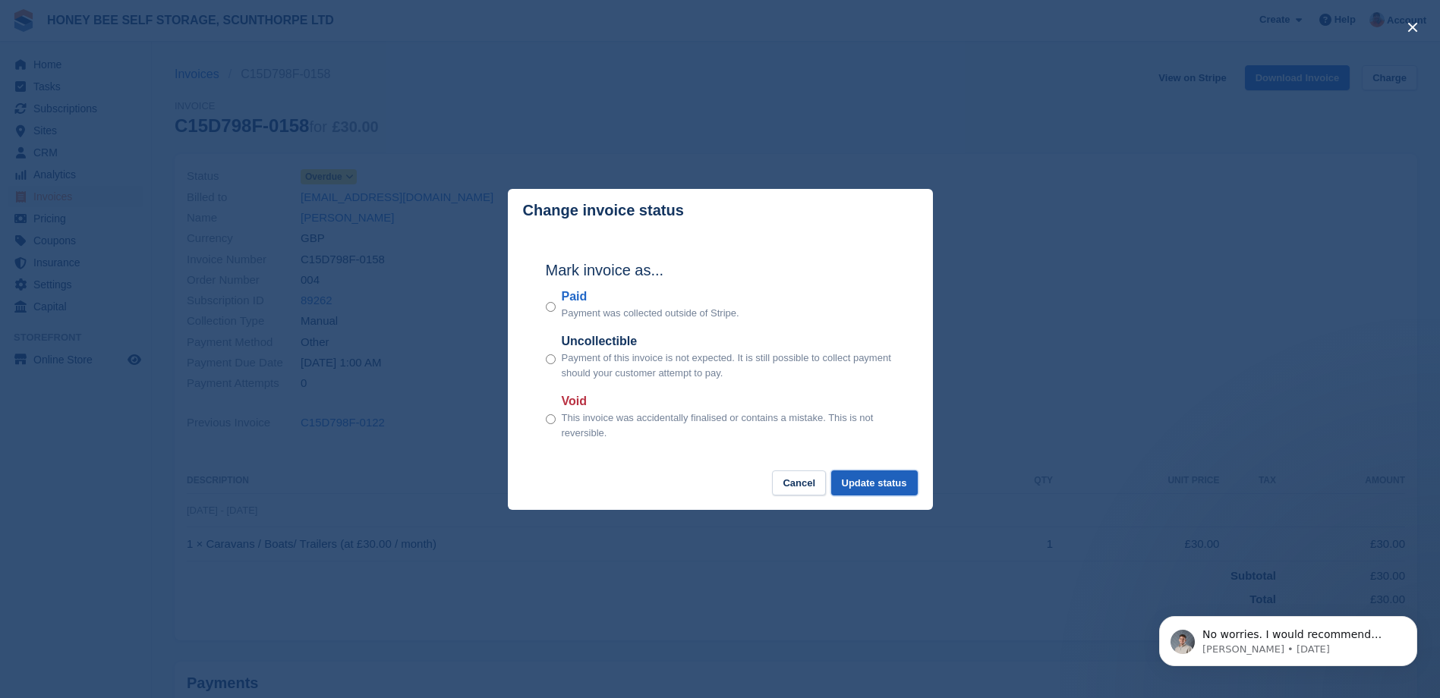
click at [878, 486] on button "Update status" at bounding box center [874, 483] width 87 height 25
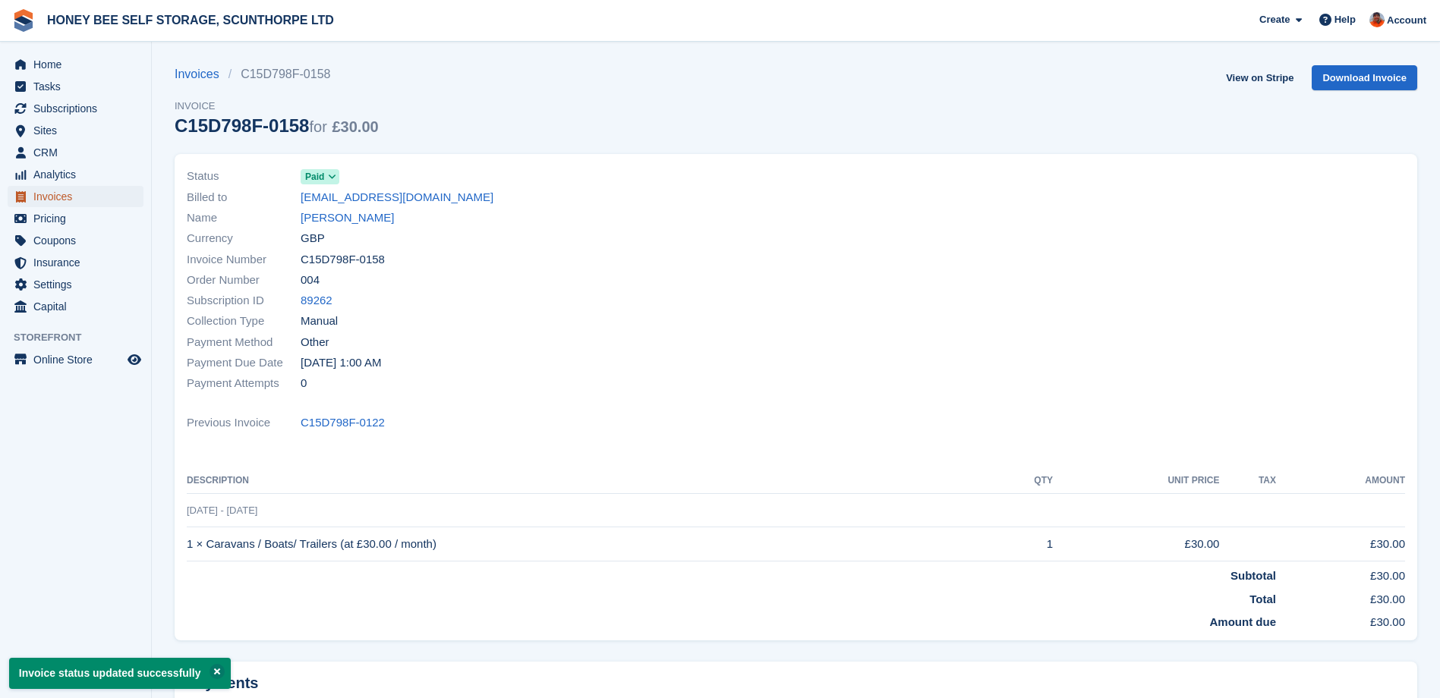
click at [45, 195] on span "Invoices" at bounding box center [78, 196] width 91 height 21
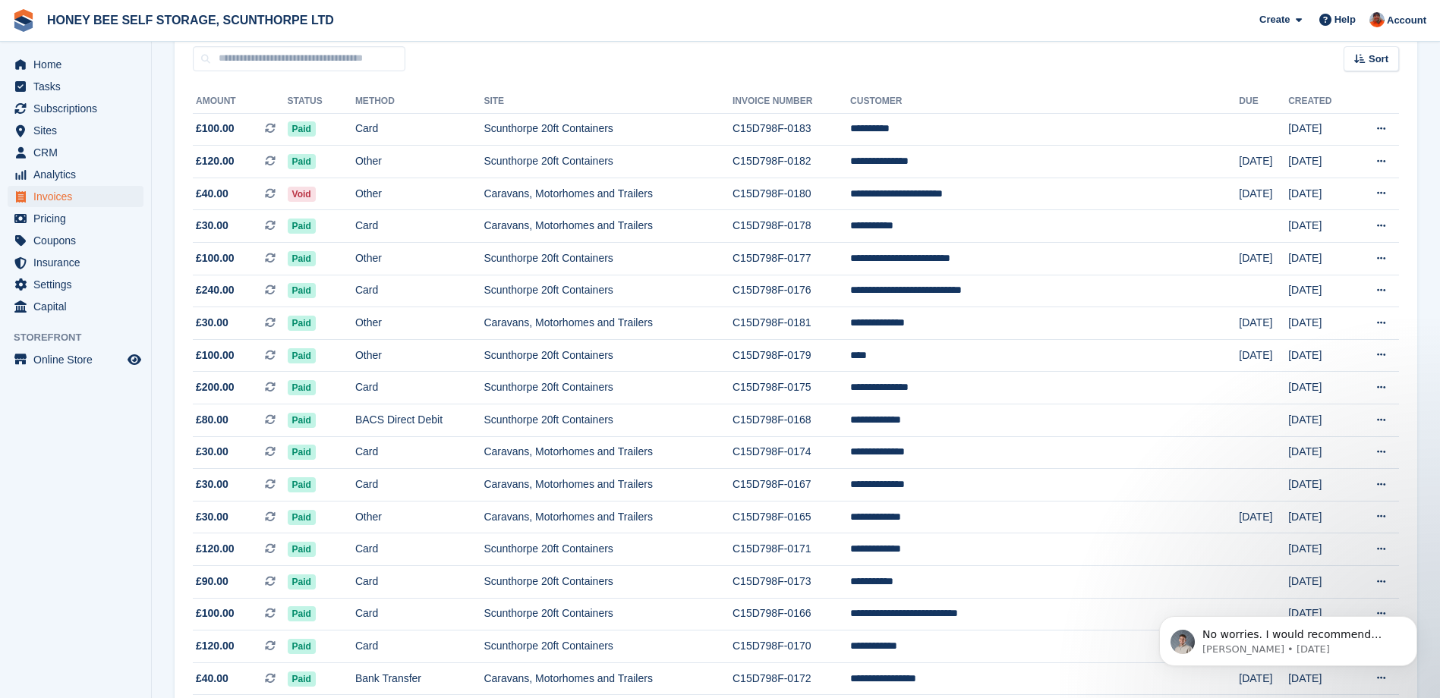
scroll to position [33, 0]
